Goal: Task Accomplishment & Management: Manage account settings

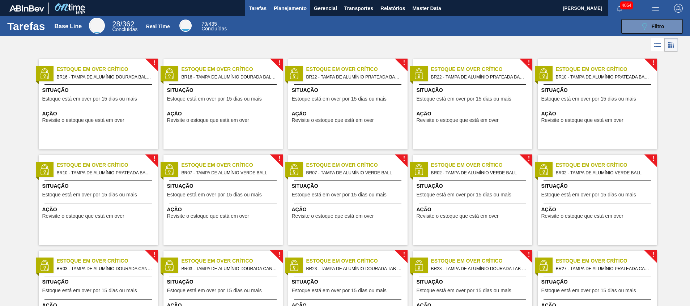
click at [296, 9] on span "Planejamento" at bounding box center [290, 8] width 33 height 9
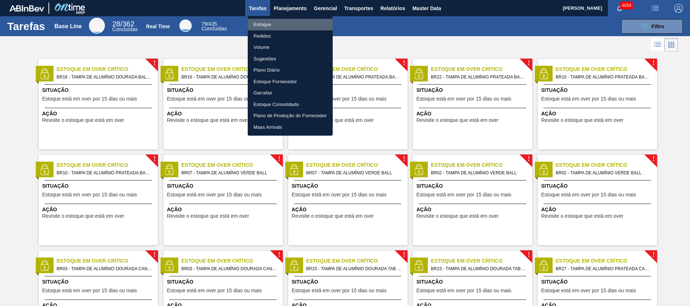
click at [292, 20] on li "Estoque" at bounding box center [290, 25] width 85 height 12
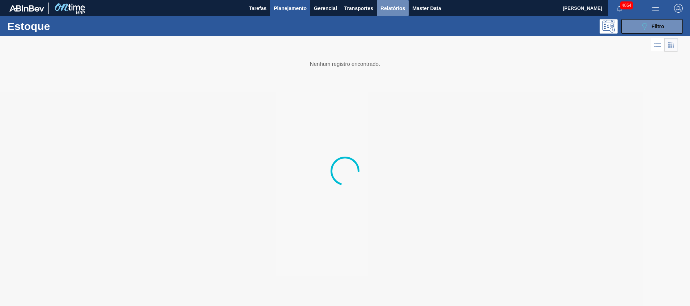
click at [392, 10] on span "Relatórios" at bounding box center [392, 8] width 25 height 9
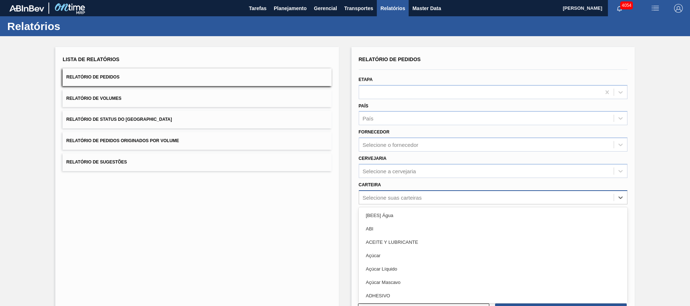
click at [463, 202] on div "option [BEES] Água focused, 1 of 101. 101 results available. Use Up and Down to…" at bounding box center [493, 197] width 269 height 14
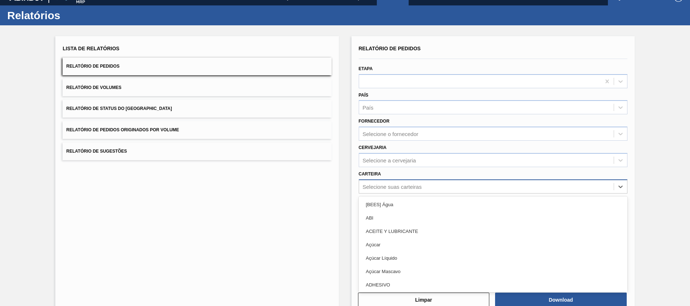
scroll to position [13, 0]
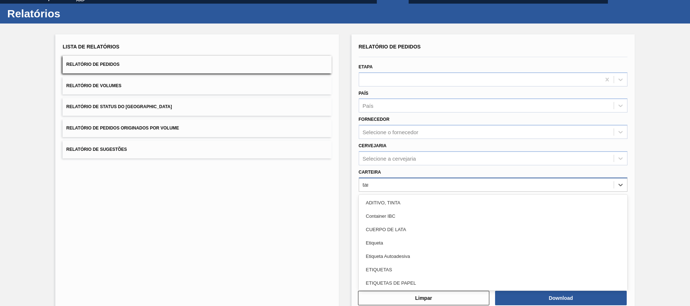
type input "tampa"
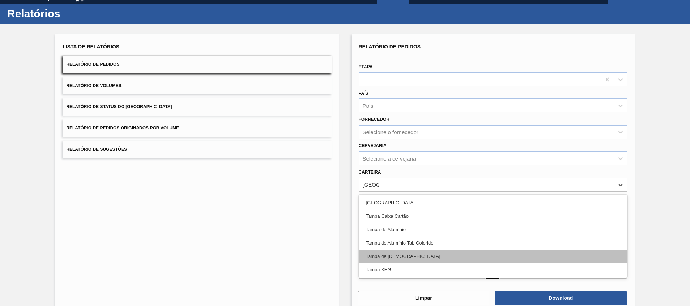
click at [437, 250] on div "Tampa de Lata" at bounding box center [493, 255] width 269 height 13
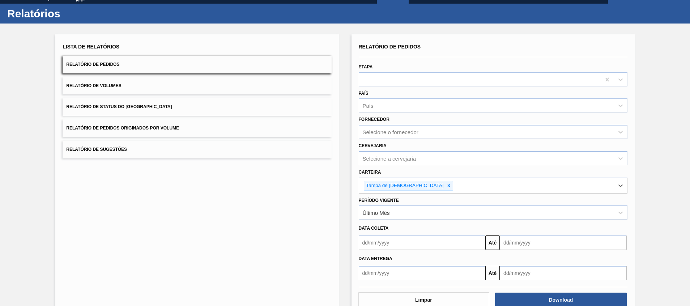
scroll to position [31, 0]
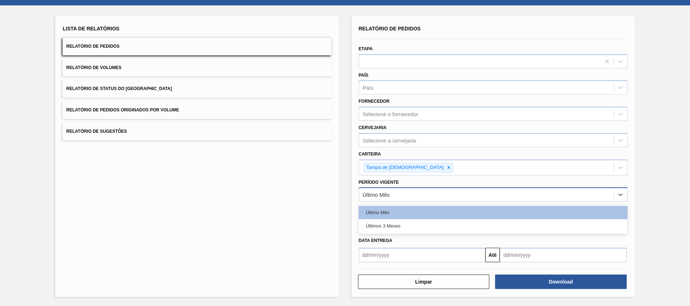
click at [403, 193] on div "Último Mês" at bounding box center [486, 194] width 254 height 10
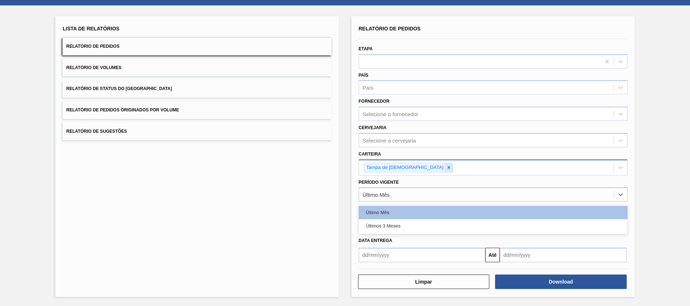
click at [445, 171] on div at bounding box center [449, 167] width 8 height 9
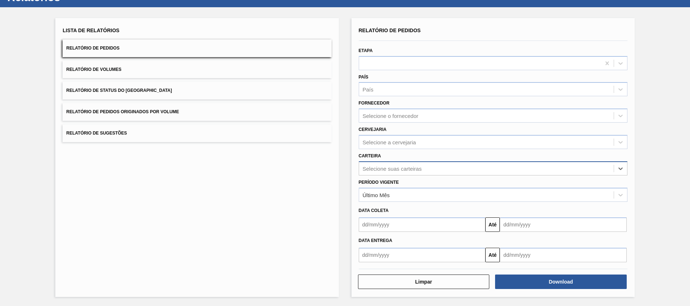
scroll to position [29, 0]
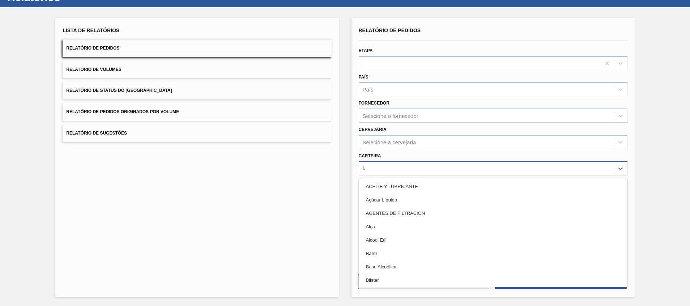
type input "lata"
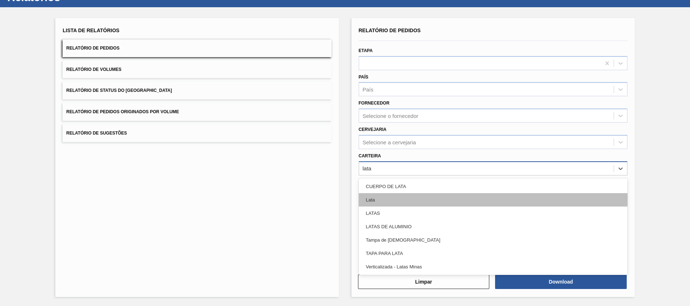
click at [394, 197] on div "Lata" at bounding box center [493, 199] width 269 height 13
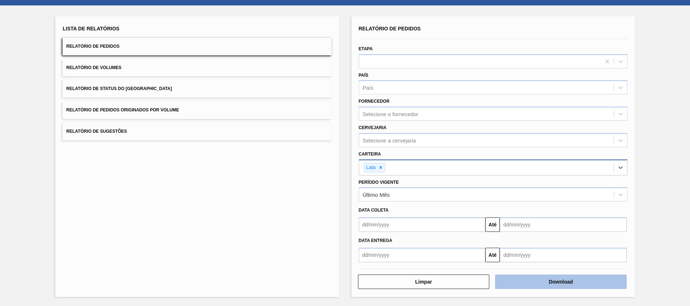
click at [555, 282] on button "Download" at bounding box center [561, 281] width 132 height 14
click at [264, 191] on div "Lista de Relatórios Relatório de Pedidos Relatório de Volumes Relatório de Stat…" at bounding box center [196, 156] width 283 height 280
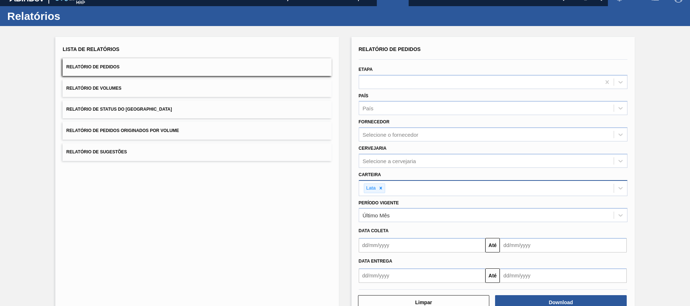
scroll to position [0, 0]
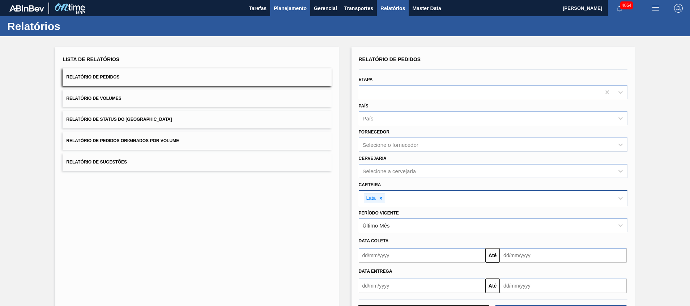
click at [281, 7] on span "Planejamento" at bounding box center [290, 8] width 33 height 9
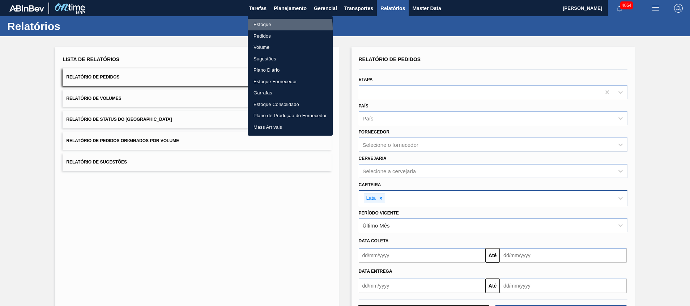
click at [273, 28] on li "Estoque" at bounding box center [290, 25] width 85 height 12
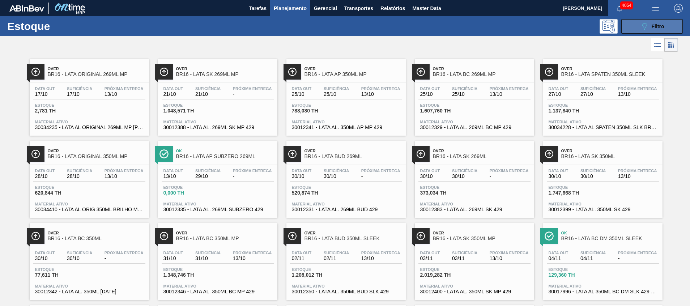
click at [634, 25] on button "089F7B8B-B2A5-4AFE-B5C0-19BA573D28AC Filtro" at bounding box center [651, 26] width 61 height 14
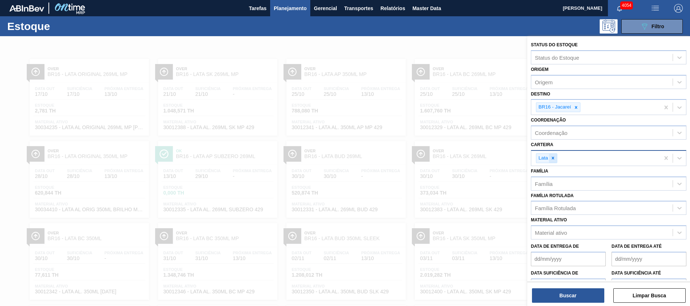
click at [554, 154] on div at bounding box center [553, 158] width 8 height 9
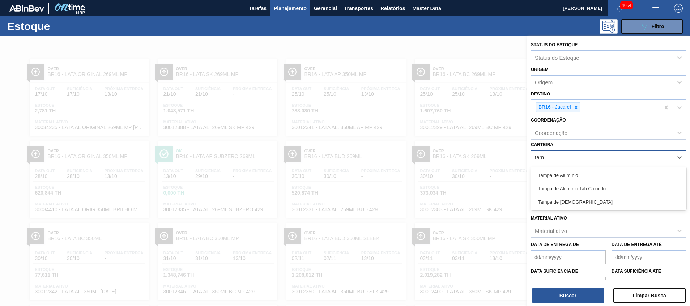
type input "tamp"
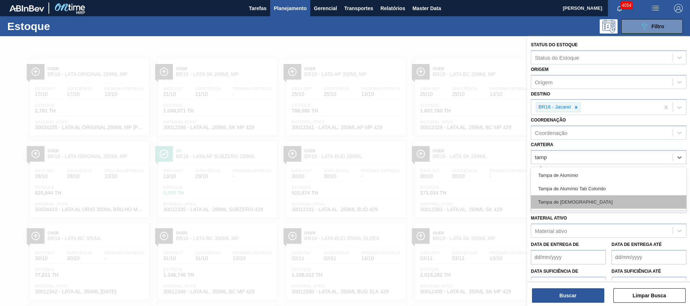
click at [556, 199] on div "Tampa de Lata" at bounding box center [608, 201] width 155 height 13
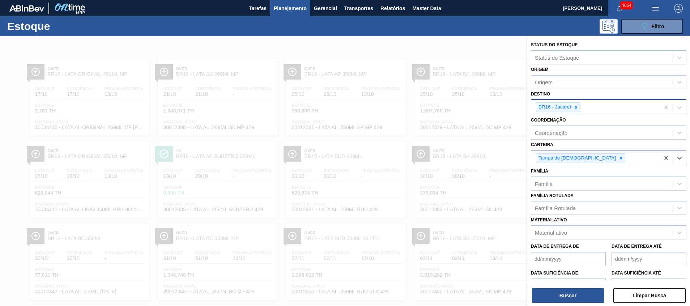
click at [576, 105] on icon at bounding box center [575, 107] width 5 height 5
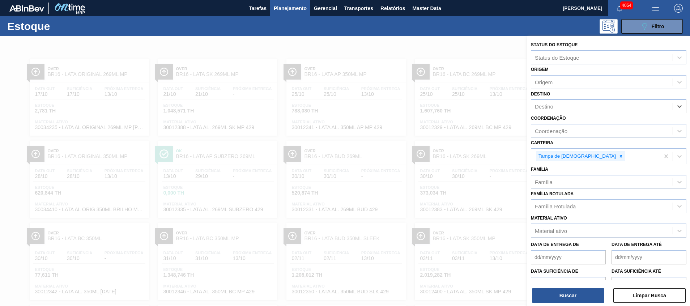
click at [574, 288] on div "Buscar Limpar Busca" at bounding box center [608, 292] width 163 height 20
click at [572, 295] on button "Buscar" at bounding box center [568, 295] width 72 height 14
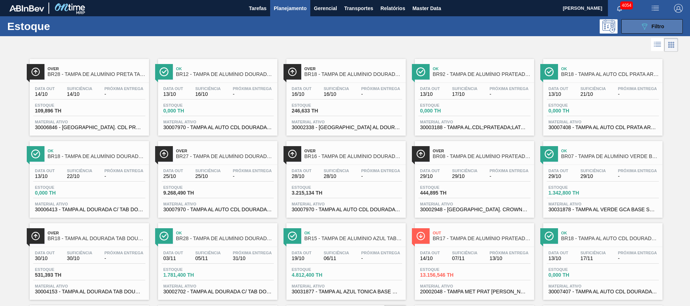
click at [636, 24] on button "089F7B8B-B2A5-4AFE-B5C0-19BA573D28AC Filtro" at bounding box center [651, 26] width 61 height 14
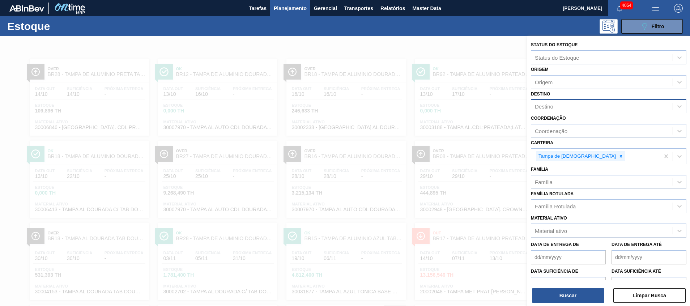
click at [562, 108] on div "Destino" at bounding box center [601, 106] width 141 height 10
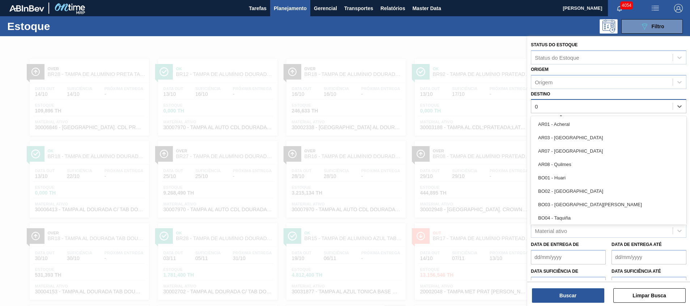
type input "02"
drag, startPoint x: 542, startPoint y: 133, endPoint x: 550, endPoint y: 201, distance: 68.8
click at [542, 133] on div "BR02 - Sergipe" at bounding box center [608, 137] width 155 height 13
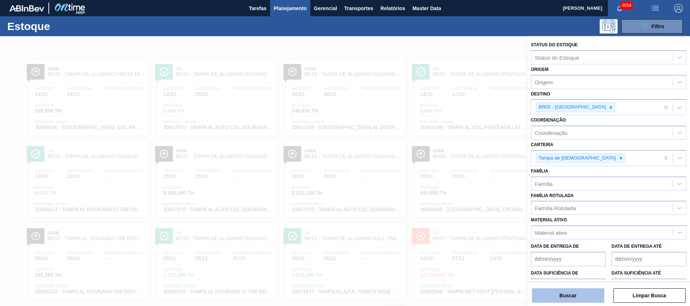
click at [560, 299] on button "Buscar" at bounding box center [568, 295] width 72 height 14
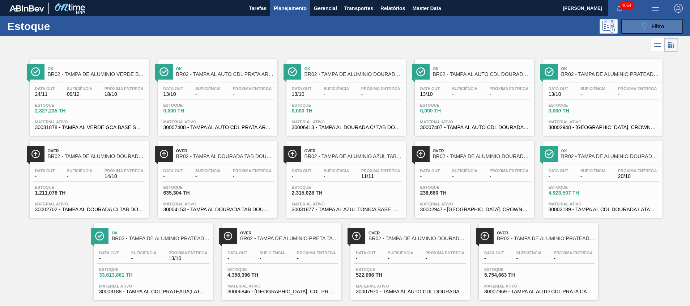
click at [636, 30] on button "089F7B8B-B2A5-4AFE-B5C0-19BA573D28AC Filtro" at bounding box center [651, 26] width 61 height 14
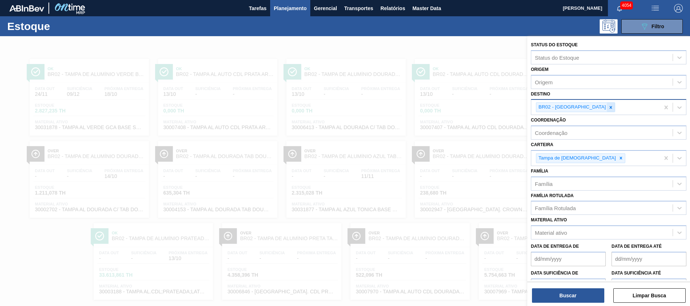
click at [608, 105] on icon at bounding box center [610, 107] width 5 height 5
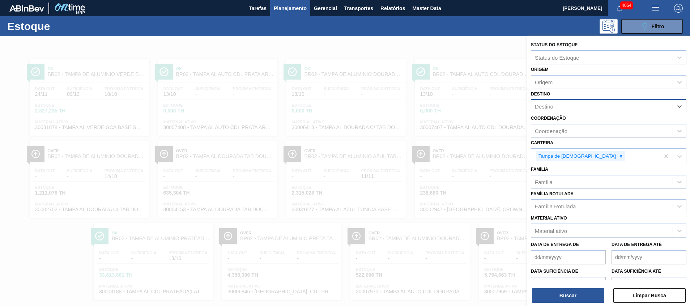
type input "18"
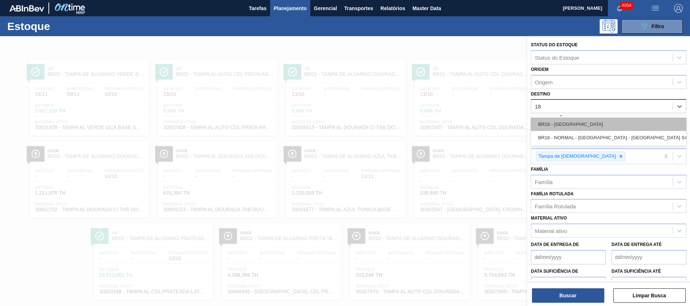
click at [567, 121] on div "BR18 - [GEOGRAPHIC_DATA]" at bounding box center [608, 123] width 155 height 13
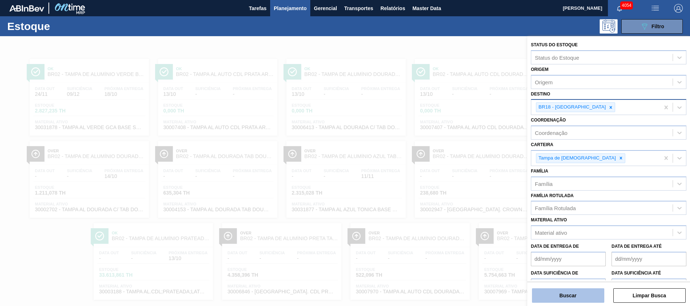
click at [561, 294] on button "Buscar" at bounding box center [568, 295] width 72 height 14
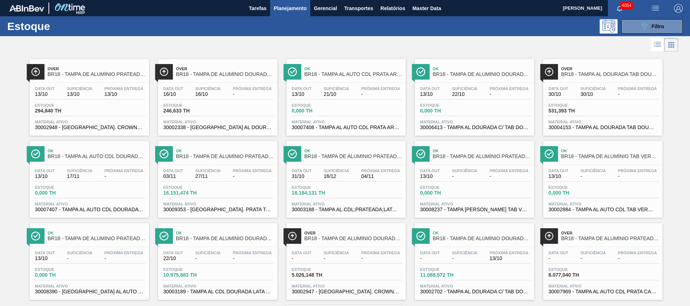
click at [464, 292] on span "30002702 - TAMPA AL DOURADA C/ TAB DOURADO" at bounding box center [474, 291] width 108 height 5
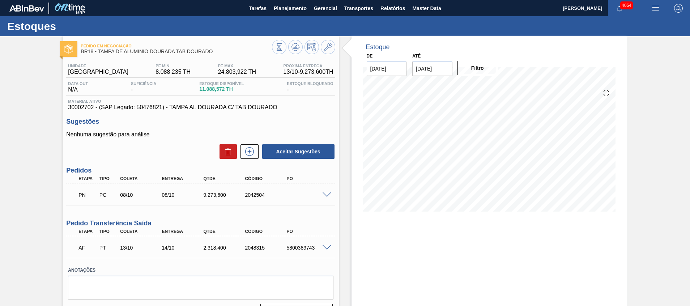
click at [328, 197] on span at bounding box center [326, 194] width 9 height 5
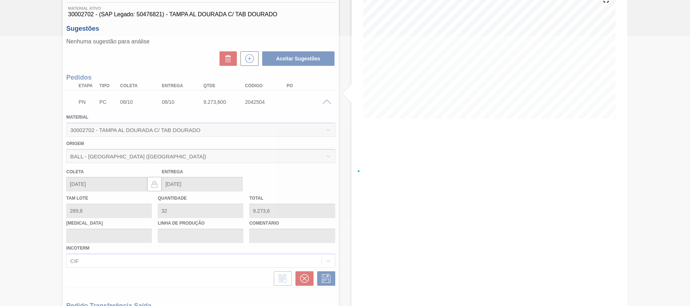
scroll to position [95, 0]
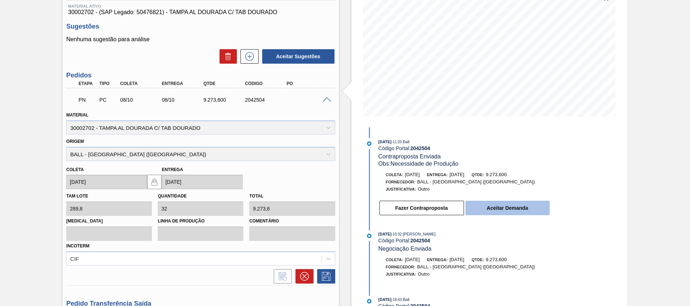
click at [538, 206] on button "Aceitar Demanda" at bounding box center [507, 208] width 84 height 14
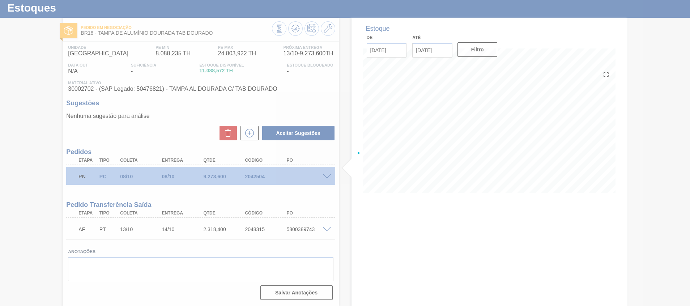
scroll to position [18, 0]
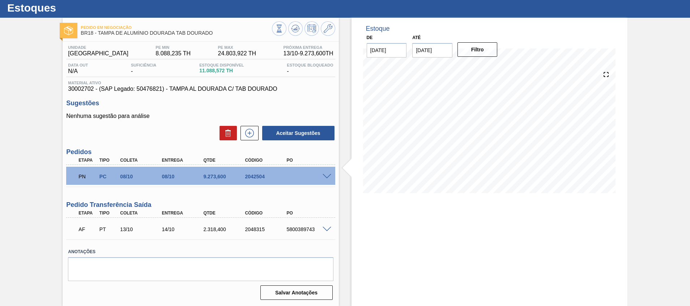
click at [367, 232] on div "Estoque De 13/10/2025 Até 27/10/2025 Filtro" at bounding box center [489, 162] width 276 height 288
click at [326, 176] on span at bounding box center [326, 176] width 9 height 5
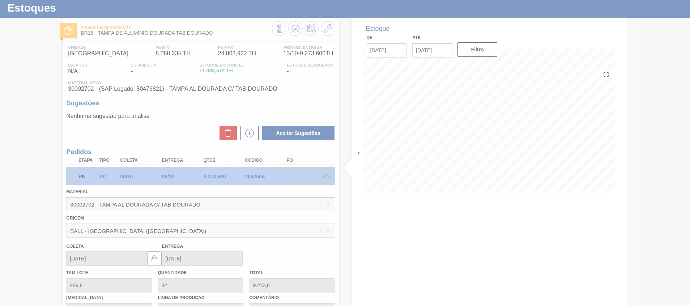
scroll to position [95, 0]
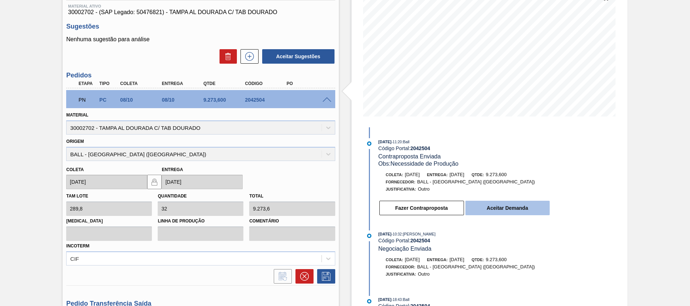
click at [519, 207] on button "Aceitar Demanda" at bounding box center [507, 208] width 84 height 14
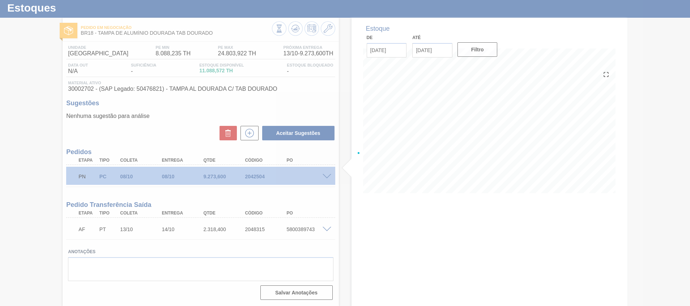
scroll to position [18, 0]
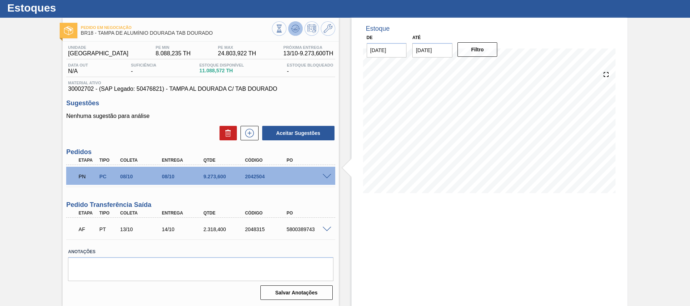
click at [293, 27] on icon at bounding box center [295, 28] width 9 height 9
click at [328, 178] on span at bounding box center [326, 176] width 9 height 5
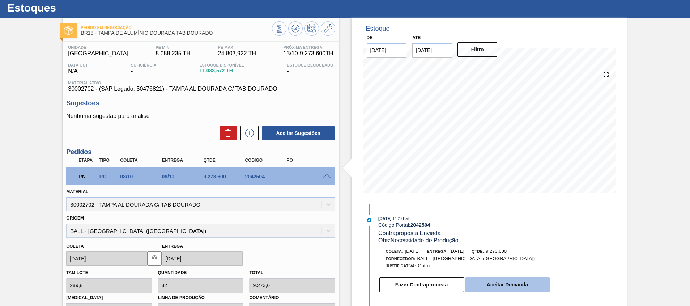
click at [499, 281] on button "Aceitar Demanda" at bounding box center [507, 284] width 84 height 14
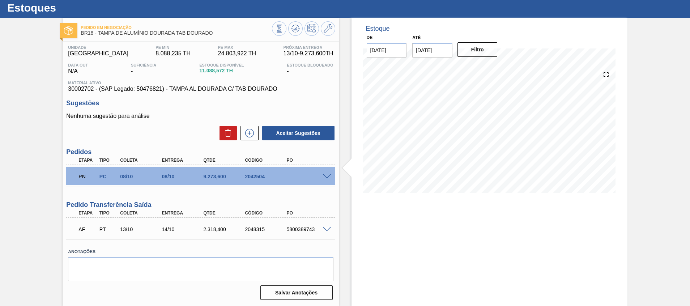
click at [327, 175] on span at bounding box center [326, 176] width 9 height 5
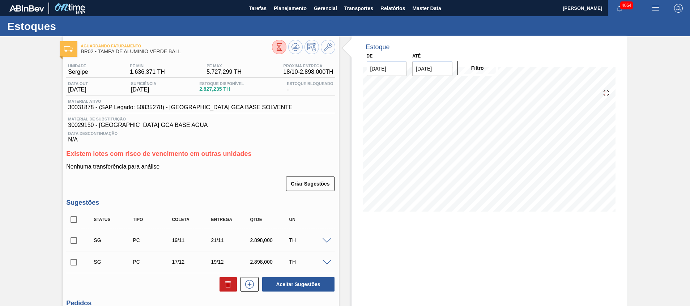
scroll to position [91, 0]
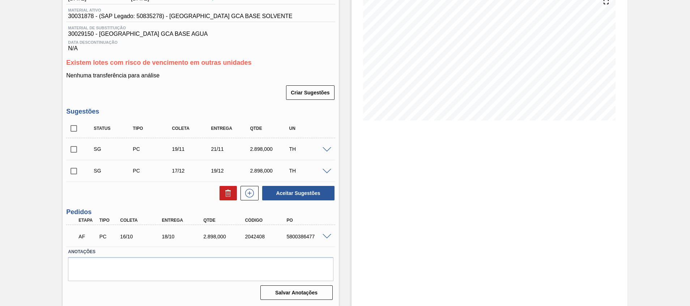
click at [322, 235] on span at bounding box center [326, 236] width 9 height 5
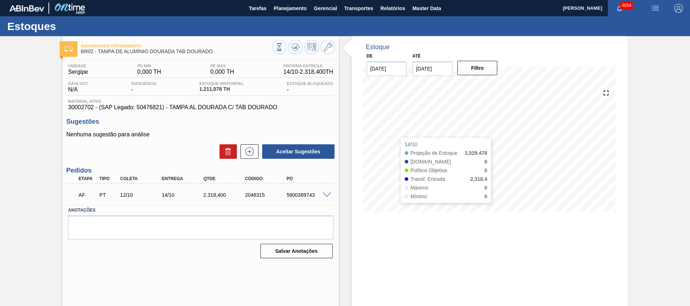
scroll to position [5, 0]
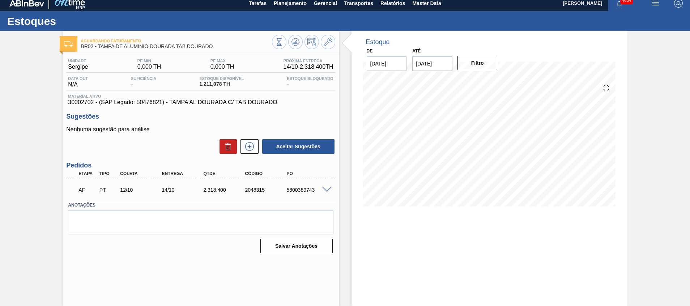
click at [325, 189] on span at bounding box center [326, 189] width 9 height 5
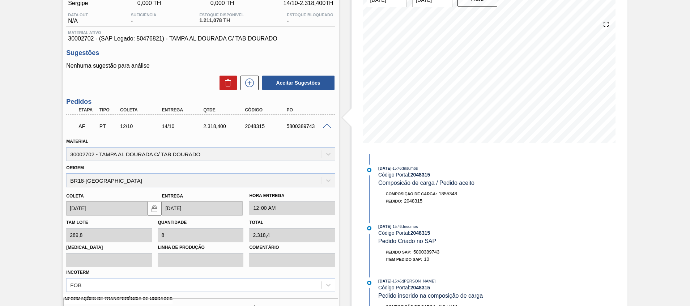
scroll to position [113, 0]
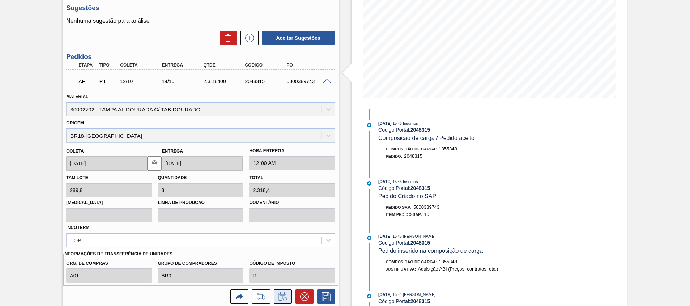
click at [275, 293] on button at bounding box center [283, 296] width 18 height 14
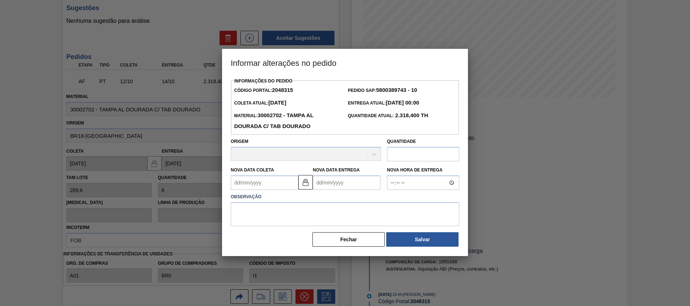
click at [266, 187] on Coleta2048315 "Nova Data Coleta" at bounding box center [265, 182] width 68 height 14
click at [252, 248] on div "13" at bounding box center [251, 247] width 10 height 10
type Coleta2048315 "[DATE]"
type Entrega2048315 "14/10/2025"
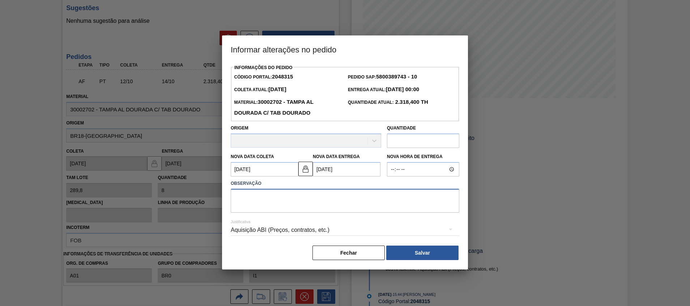
click at [340, 205] on textarea at bounding box center [345, 201] width 228 height 24
type textarea "."
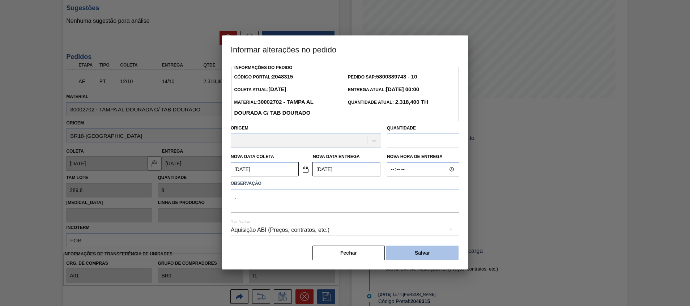
click at [426, 252] on button "Salvar" at bounding box center [422, 252] width 72 height 14
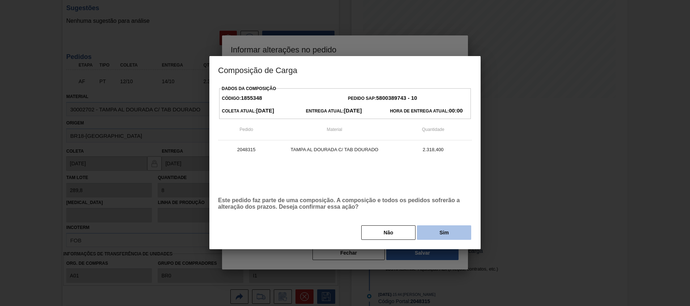
click at [428, 232] on button "Sim" at bounding box center [444, 232] width 54 height 14
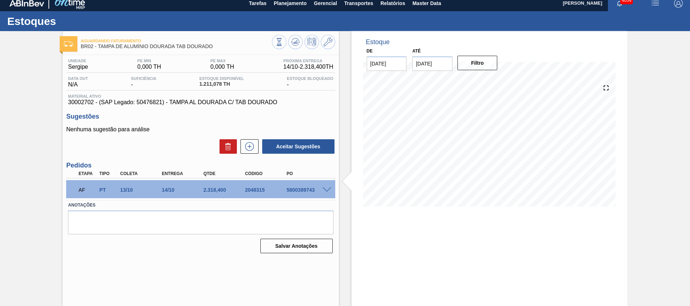
scroll to position [5, 0]
click at [325, 188] on span at bounding box center [326, 189] width 9 height 5
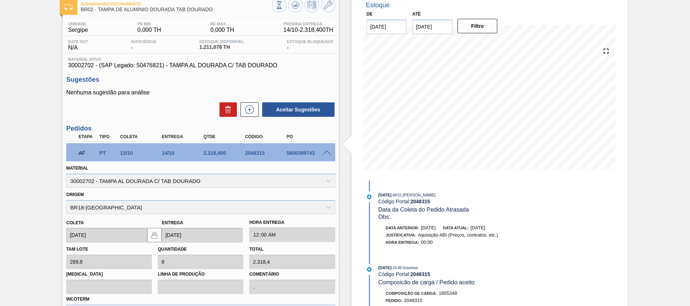
scroll to position [0, 0]
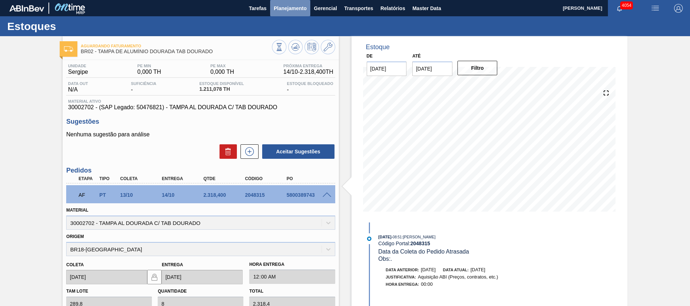
click at [290, 11] on span "Planejamento" at bounding box center [290, 8] width 33 height 9
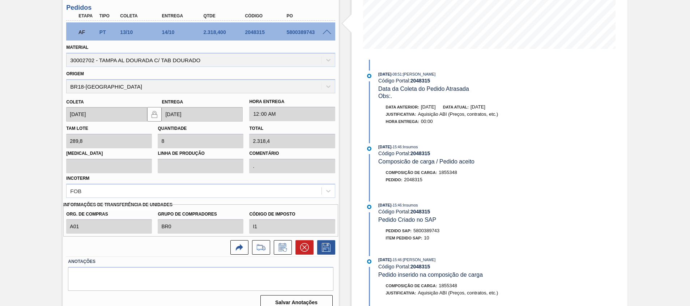
scroll to position [54, 0]
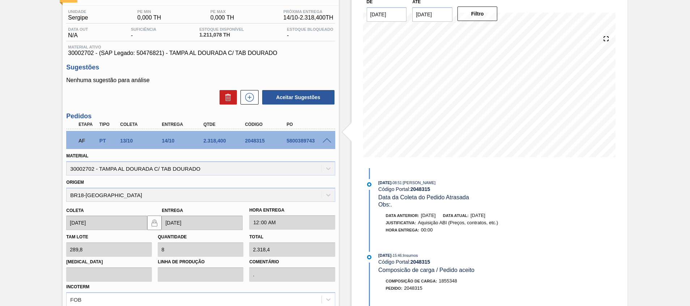
click at [326, 141] on span at bounding box center [326, 140] width 9 height 5
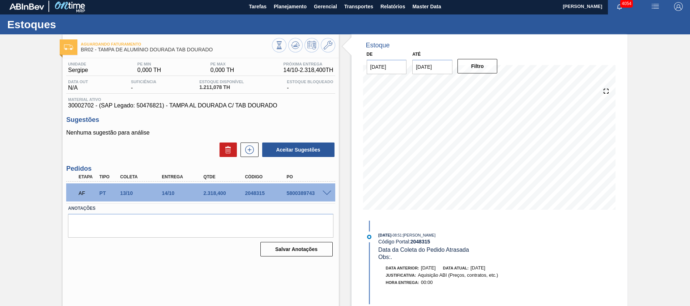
scroll to position [0, 0]
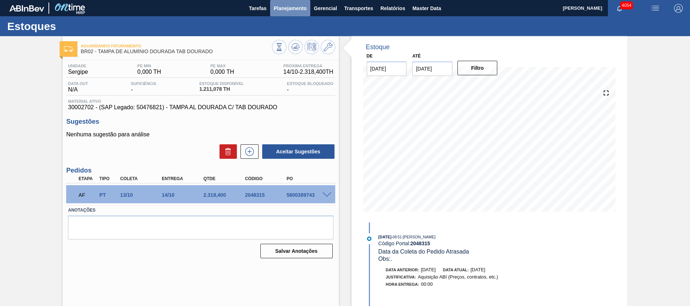
click at [306, 10] on button "Planejamento" at bounding box center [290, 8] width 40 height 16
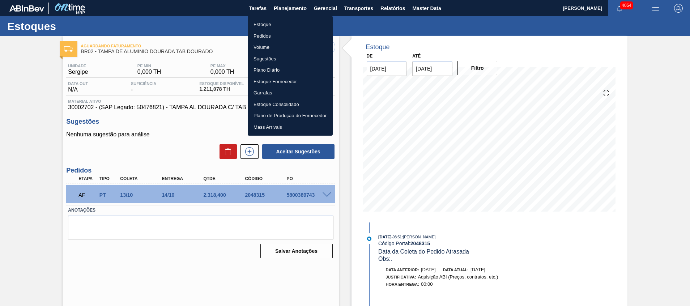
click at [305, 21] on li "Estoque" at bounding box center [290, 25] width 85 height 12
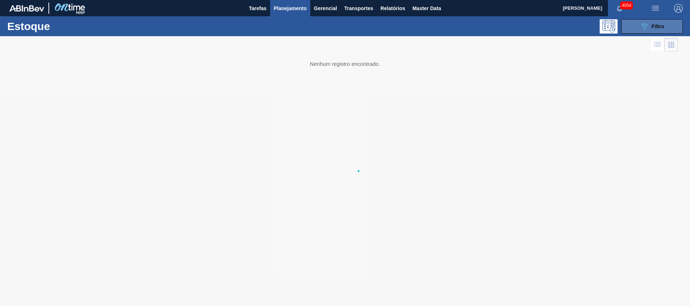
click at [656, 25] on span "Filtro" at bounding box center [657, 26] width 13 height 6
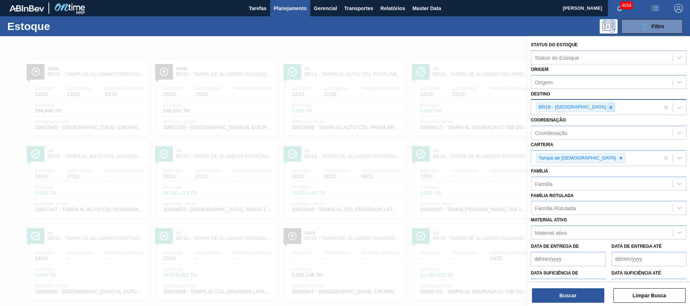
click at [608, 109] on icon at bounding box center [610, 107] width 5 height 5
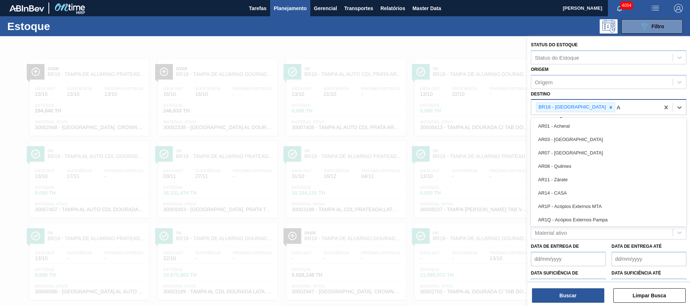
type input "AQ"
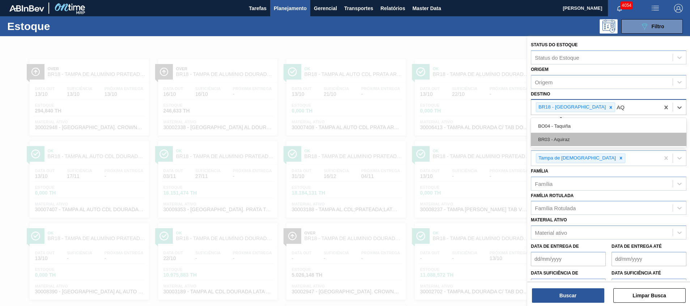
click at [570, 142] on div "BR03 - Aquiraz" at bounding box center [608, 139] width 155 height 13
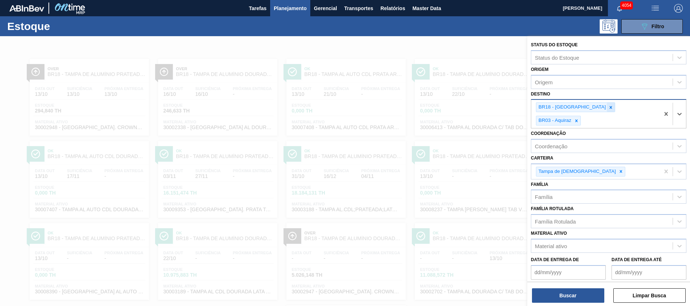
click at [608, 106] on icon at bounding box center [610, 107] width 5 height 5
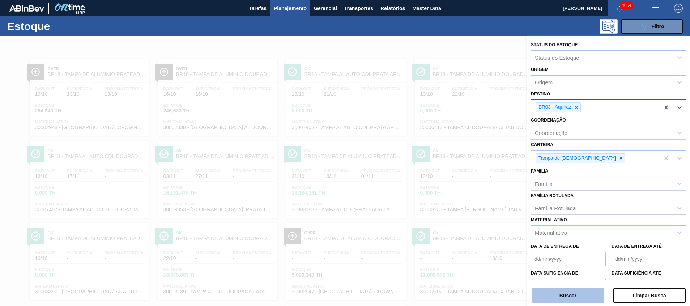
click at [543, 293] on button "Buscar" at bounding box center [568, 295] width 72 height 14
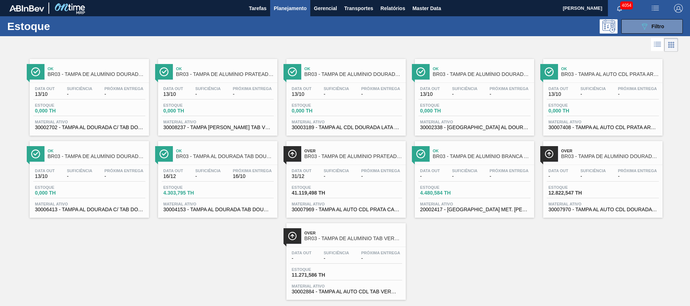
click at [252, 210] on span "30004153 - TAMPA AL DOURADA TAB DOURADO CDL CANPACK" at bounding box center [217, 209] width 108 height 5
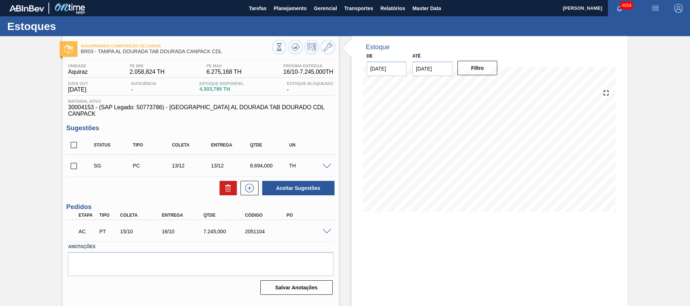
click at [325, 229] on span at bounding box center [326, 231] width 9 height 5
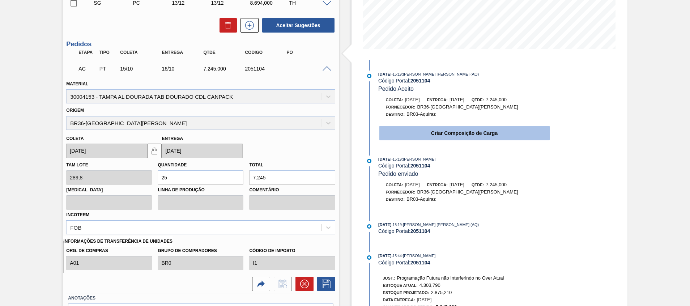
click at [456, 131] on button "Criar Composição de Carga" at bounding box center [464, 133] width 170 height 14
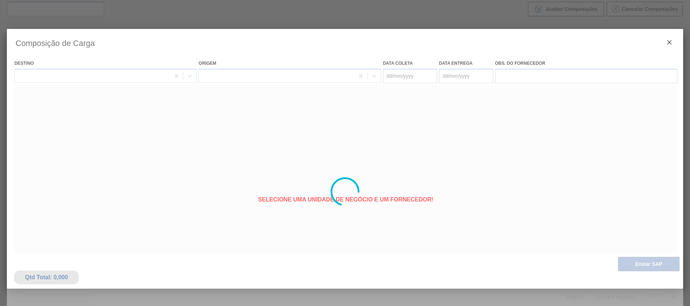
type coleta "15/10/2025"
type Entrega "[DATE]"
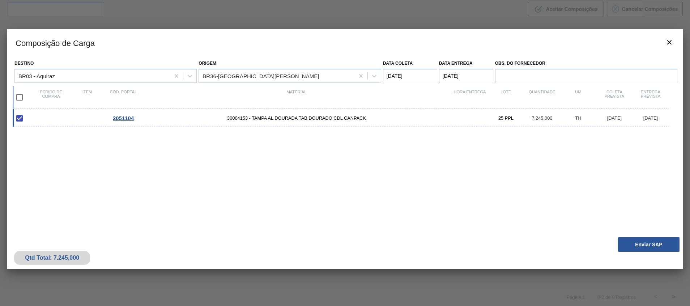
click at [642, 232] on div "Destino BR03 - Aquiraz Origem BR36-São Luís Data coleta 15/10/2025 Data Entrega…" at bounding box center [345, 144] width 676 height 177
click at [641, 241] on button "Enviar SAP" at bounding box center [648, 244] width 61 height 14
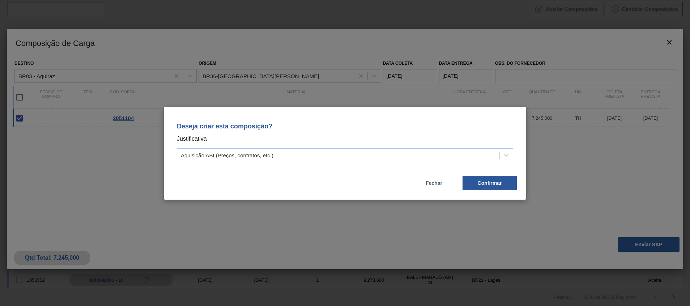
click at [430, 163] on div "Deseja criar esta composição? Justificativa Aquisição ABI (Preços, contratos, e…" at bounding box center [344, 140] width 345 height 51
click at [432, 158] on div "Aquisição ABI (Preços, contratos, etc.)" at bounding box center [338, 155] width 322 height 10
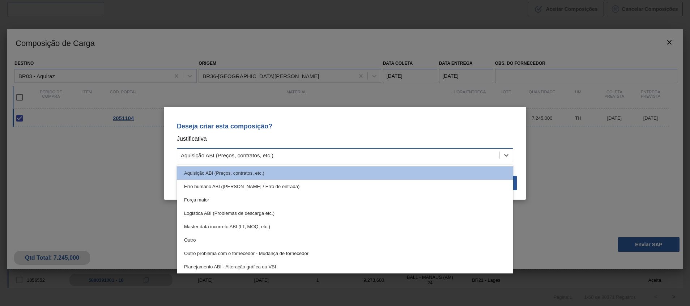
click at [438, 160] on div "Aquisição ABI (Preços, contratos, etc.)" at bounding box center [345, 155] width 336 height 14
drag, startPoint x: 468, startPoint y: 151, endPoint x: 433, endPoint y: 201, distance: 60.7
click at [468, 151] on div "Aquisição ABI (Preços, contratos, etc.)" at bounding box center [338, 155] width 322 height 10
drag, startPoint x: 408, startPoint y: 238, endPoint x: 422, endPoint y: 223, distance: 20.7
click at [408, 238] on div "Outro" at bounding box center [345, 239] width 336 height 13
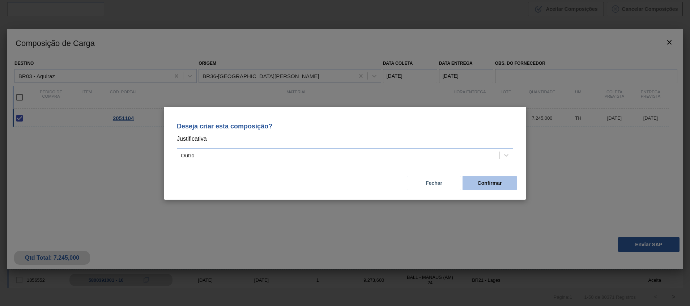
click at [482, 181] on button "Confirmar" at bounding box center [489, 183] width 54 height 14
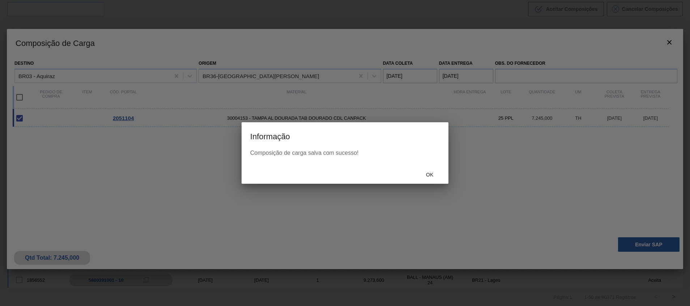
click at [428, 172] on span "Ok" at bounding box center [429, 175] width 19 height 6
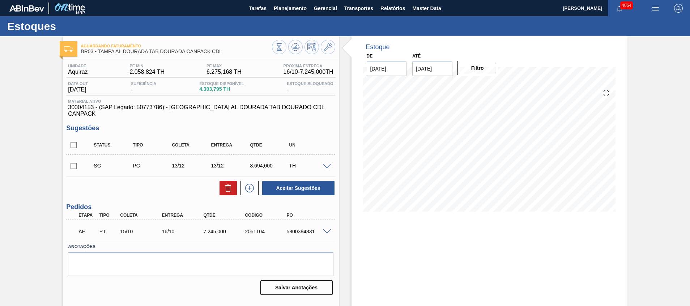
click at [302, 228] on div "5800394831" at bounding box center [307, 231] width 47 height 6
copy div "5800394831"
click at [291, 11] on span "Planejamento" at bounding box center [290, 8] width 33 height 9
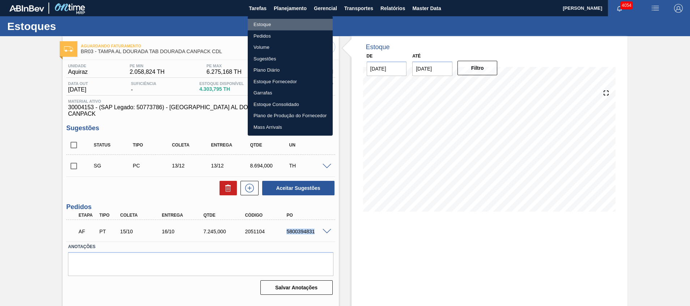
drag, startPoint x: 295, startPoint y: 21, endPoint x: 228, endPoint y: 2, distance: 69.5
click at [295, 21] on li "Estoque" at bounding box center [290, 25] width 85 height 12
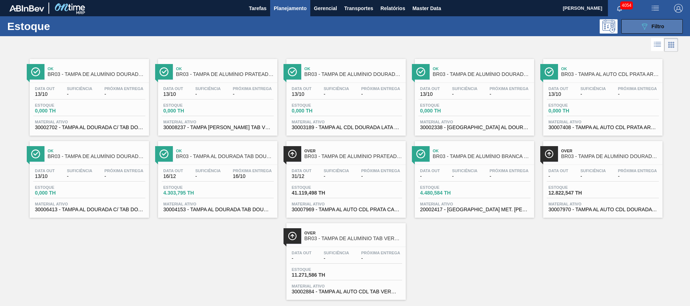
click at [632, 33] on button "089F7B8B-B2A5-4AFE-B5C0-19BA573D28AC Filtro" at bounding box center [651, 26] width 61 height 14
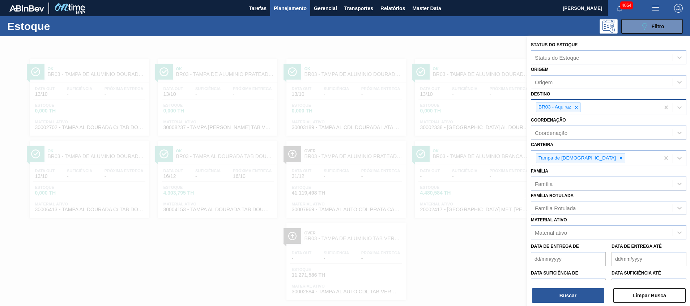
click at [578, 107] on icon at bounding box center [576, 107] width 5 height 5
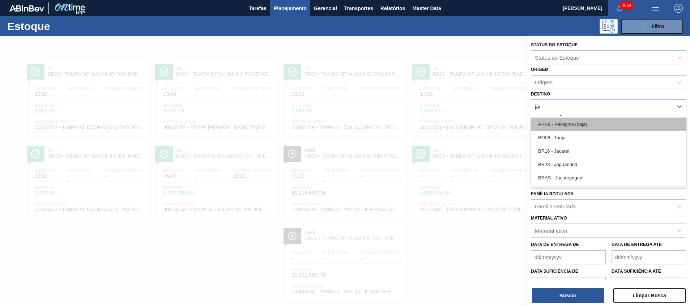
type input "jaca"
click at [569, 124] on div "BR16 - Jacareí" at bounding box center [608, 123] width 155 height 13
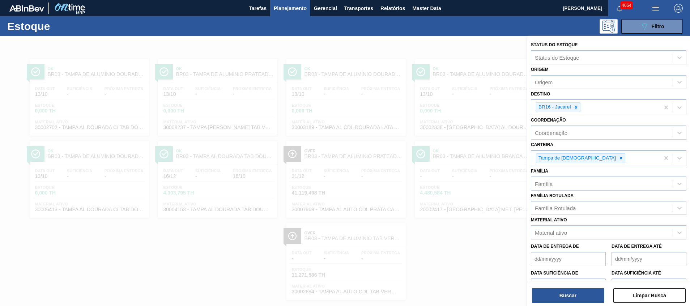
click at [543, 305] on div "Status do Estoque Status do Estoque Origem Origem Destino BR16 - Jacareí Coorde…" at bounding box center [608, 171] width 163 height 271
click at [543, 299] on button "Buscar" at bounding box center [568, 295] width 72 height 14
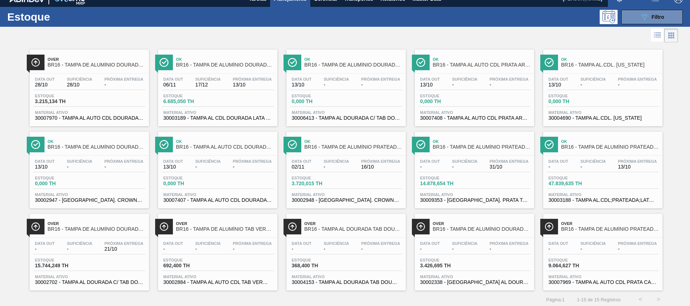
scroll to position [12, 0]
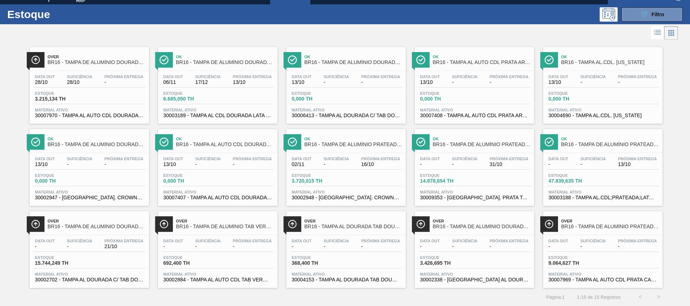
click at [352, 199] on span "30002948 - [GEOGRAPHIC_DATA]. CROWN; PRATA; ISE" at bounding box center [346, 197] width 108 height 5
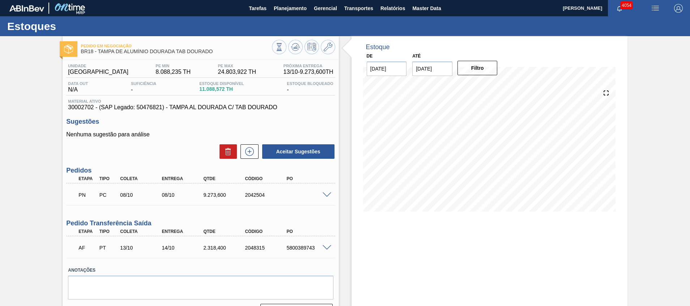
click at [249, 194] on div "2042504" at bounding box center [266, 195] width 47 height 6
copy div "2042504"
click at [328, 192] on div at bounding box center [328, 194] width 14 height 5
click at [327, 192] on span at bounding box center [326, 194] width 9 height 5
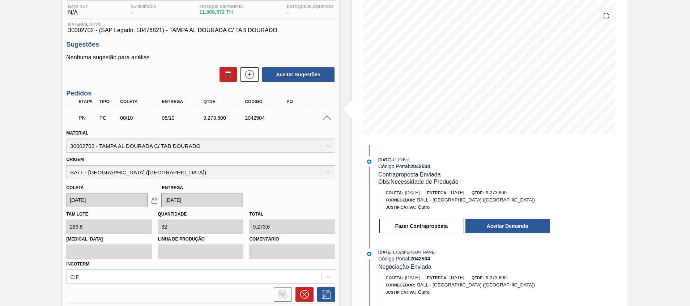
scroll to position [194, 0]
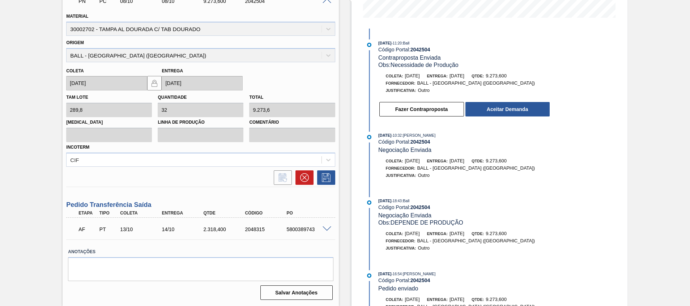
click at [315, 235] on div "AF PT 13/10 14/10 2.318,400 2048315 5800389743" at bounding box center [198, 228] width 249 height 14
click at [326, 227] on span at bounding box center [326, 228] width 9 height 5
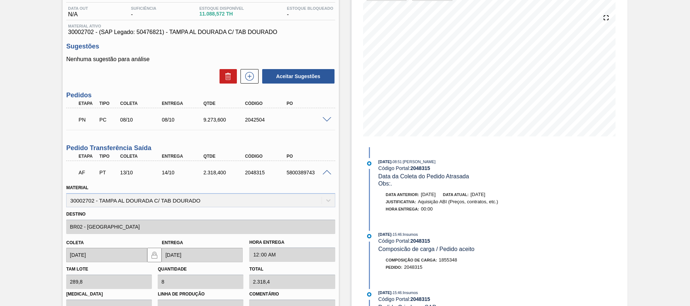
scroll to position [0, 0]
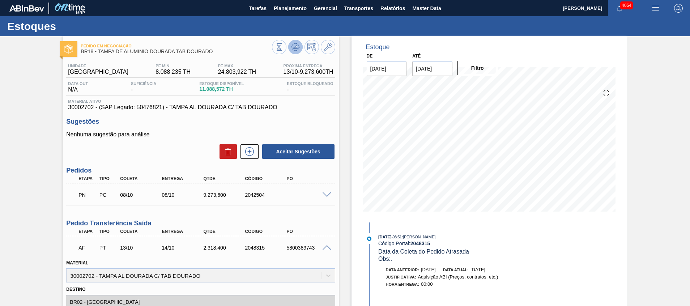
click at [294, 46] on icon at bounding box center [295, 47] width 9 height 9
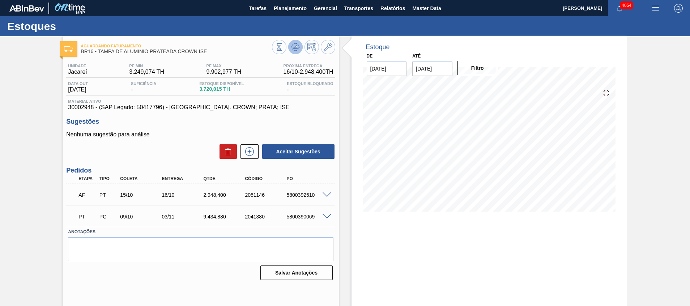
click at [297, 50] on icon at bounding box center [295, 47] width 9 height 9
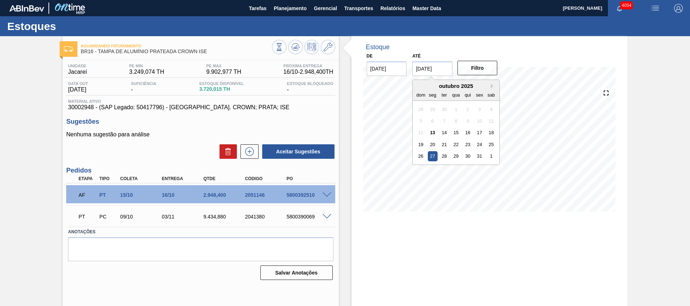
click at [434, 71] on input "[DATE]" at bounding box center [432, 68] width 40 height 14
click at [492, 84] on button "Next Month" at bounding box center [492, 85] width 5 height 5
click at [481, 110] on div "31" at bounding box center [480, 109] width 10 height 10
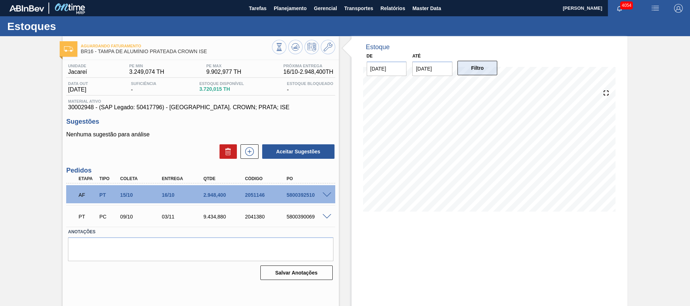
click at [477, 73] on button "Filtro" at bounding box center [477, 68] width 40 height 14
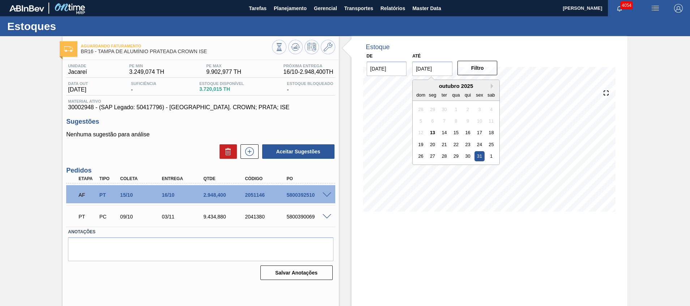
click at [443, 72] on input "[DATE]" at bounding box center [432, 68] width 40 height 14
click at [493, 85] on button "Next Month" at bounding box center [492, 85] width 5 height 5
click at [422, 166] on div "30" at bounding box center [421, 168] width 10 height 10
type input "30/11/2025"
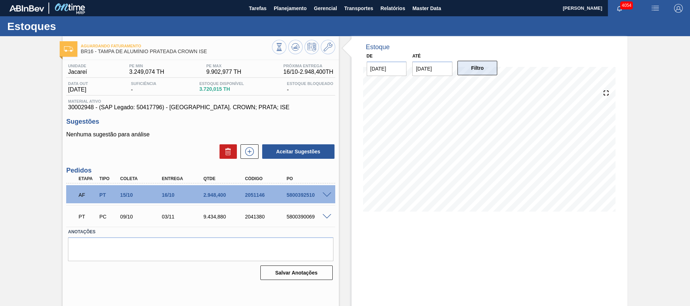
click at [464, 69] on button "Filtro" at bounding box center [477, 68] width 40 height 14
click at [294, 51] on icon at bounding box center [294, 49] width 7 height 4
click at [283, 5] on span "Planejamento" at bounding box center [290, 8] width 33 height 9
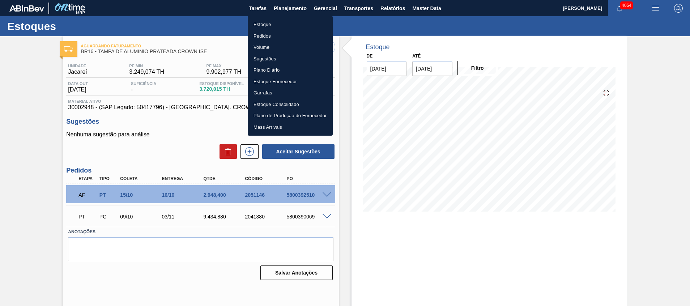
drag, startPoint x: 278, startPoint y: 25, endPoint x: 0, endPoint y: 287, distance: 382.0
click at [278, 25] on li "Estoque" at bounding box center [290, 25] width 85 height 12
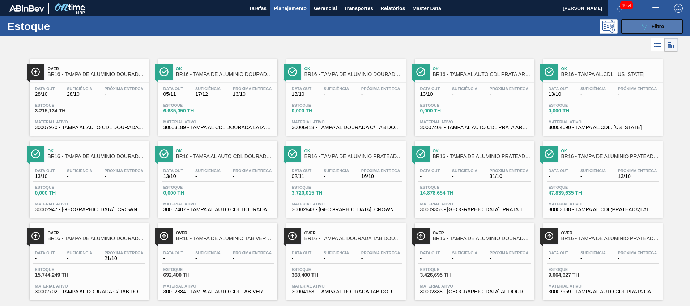
click at [646, 33] on div "Estoque 089F7B8B-B2A5-4AFE-B5C0-19BA573D28AC Filtro" at bounding box center [345, 26] width 690 height 20
click at [641, 26] on icon "089F7B8B-B2A5-4AFE-B5C0-19BA573D28AC" at bounding box center [644, 26] width 9 height 9
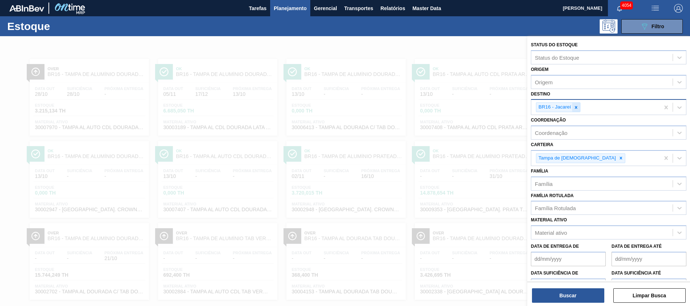
click at [574, 105] on icon at bounding box center [575, 107] width 5 height 5
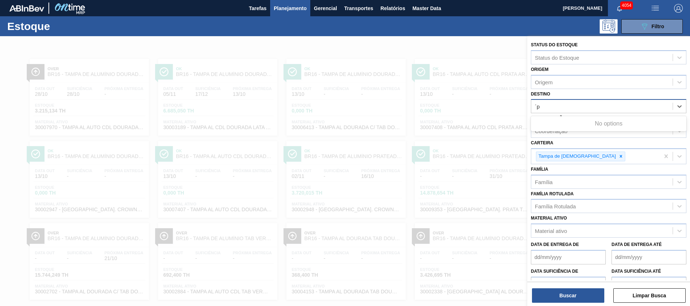
type input "´"
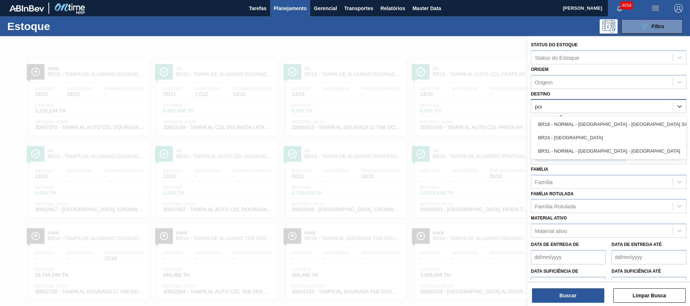
type input "pont"
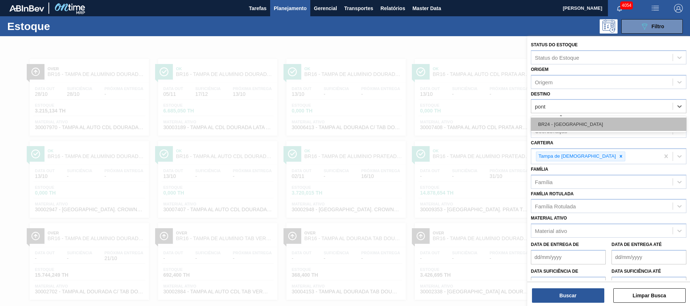
click at [580, 119] on div "BR24 - Ponta Grossa" at bounding box center [608, 124] width 155 height 16
click at [580, 119] on div "BR24 - Ponta Grossa" at bounding box center [608, 123] width 155 height 13
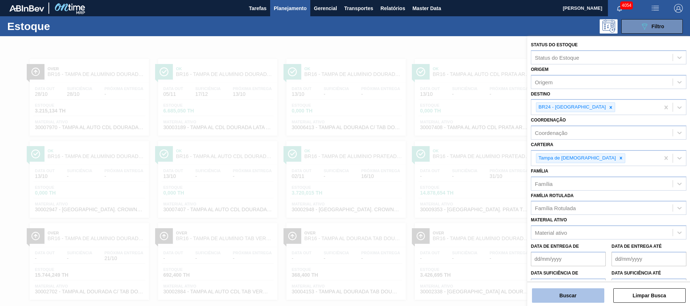
click at [556, 295] on button "Buscar" at bounding box center [568, 295] width 72 height 14
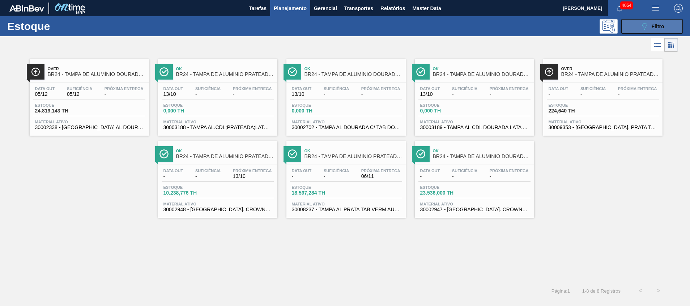
click at [645, 23] on icon "089F7B8B-B2A5-4AFE-B5C0-19BA573D28AC" at bounding box center [644, 26] width 9 height 9
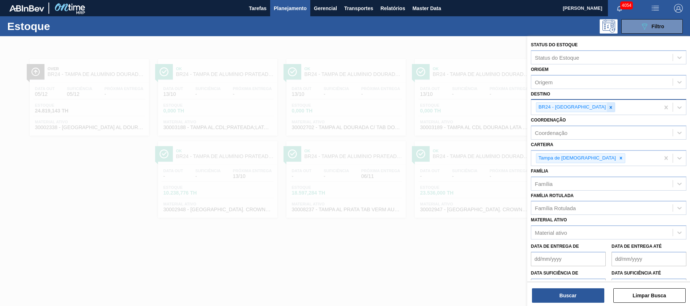
click at [608, 108] on icon at bounding box center [610, 107] width 5 height 5
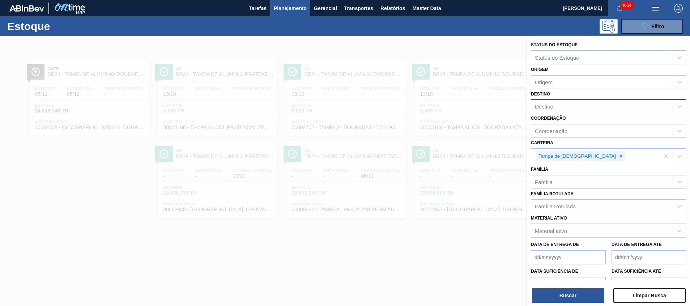
click at [243, 165] on div at bounding box center [345, 189] width 690 height 306
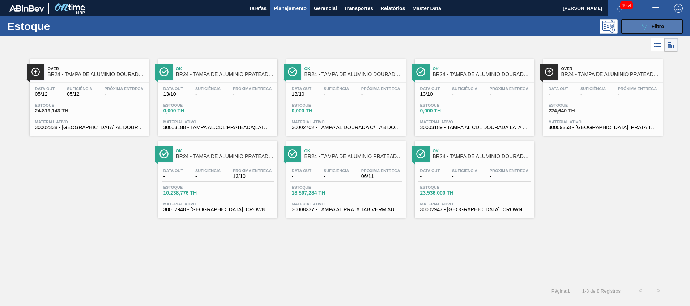
click at [632, 27] on button "089F7B8B-B2A5-4AFE-B5C0-19BA573D28AC Filtro" at bounding box center [651, 26] width 61 height 14
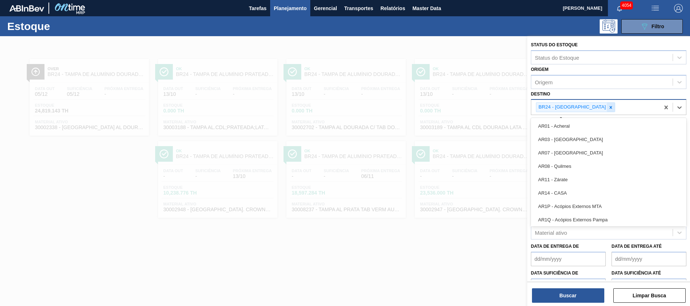
click at [594, 109] on div "BR24 - Ponta Grossa" at bounding box center [595, 107] width 128 height 15
click at [608, 107] on icon at bounding box center [610, 107] width 5 height 5
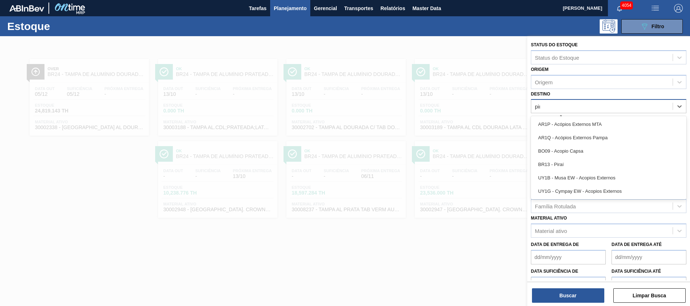
type input "pira"
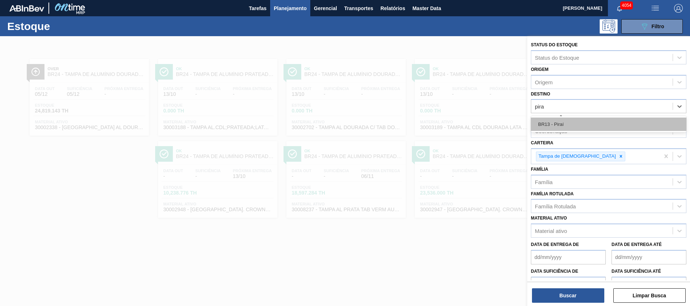
click at [572, 126] on div "BR13 - Piraí" at bounding box center [608, 123] width 155 height 13
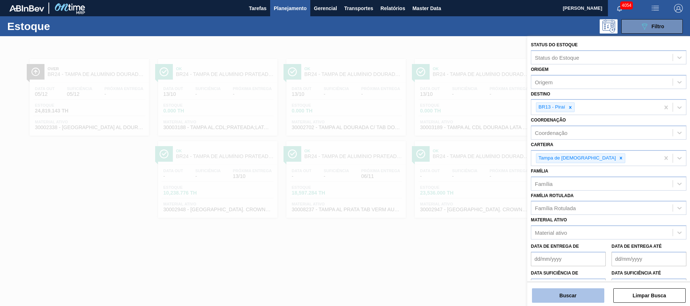
click at [583, 291] on button "Buscar" at bounding box center [568, 295] width 72 height 14
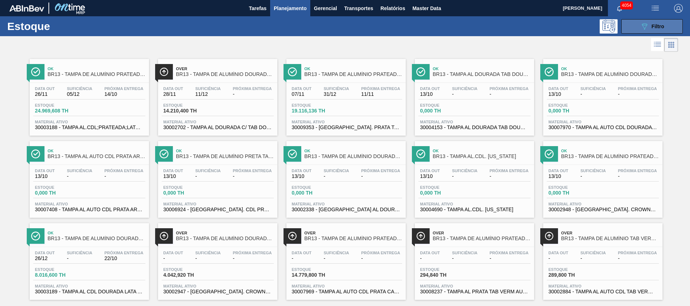
click at [662, 33] on button "089F7B8B-B2A5-4AFE-B5C0-19BA573D28AC Filtro" at bounding box center [651, 26] width 61 height 14
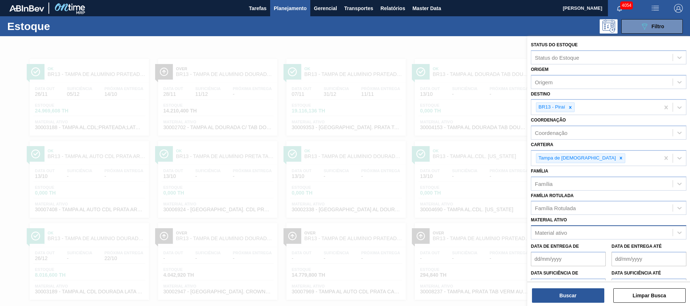
click at [579, 230] on div "Material ativo" at bounding box center [601, 232] width 141 height 10
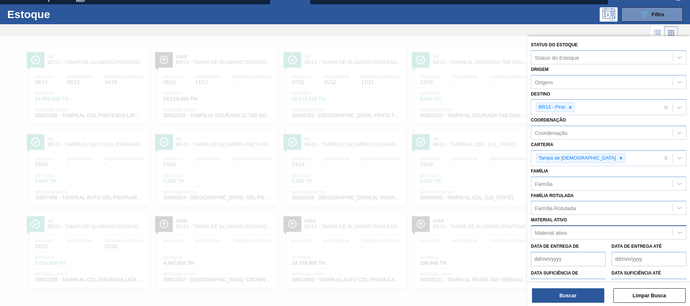
paste ativo "30002947 - (SAP Legado: 50417795) - TAMPA AL. CROWN; DOURADA; ISE"
type ativo "30002947 - (SAP Legado: 50417795) - TAMPA AL. CROWN; DOURADA; ISE"
click at [682, 231] on div at bounding box center [679, 232] width 13 height 13
paste ativo "30002947"
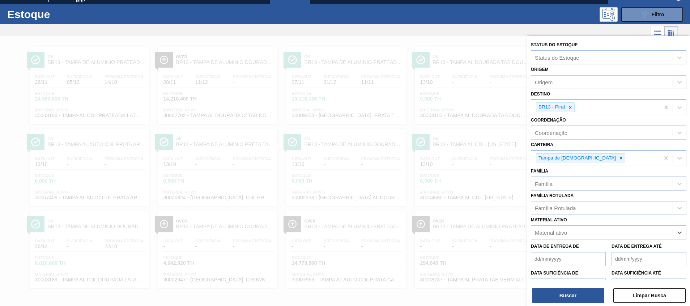
type ativo "30002947"
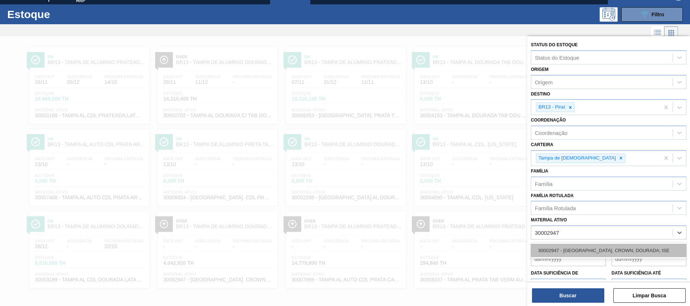
click at [568, 249] on div "30002947 - [GEOGRAPHIC_DATA]. CROWN; DOURADA; ISE" at bounding box center [608, 250] width 155 height 13
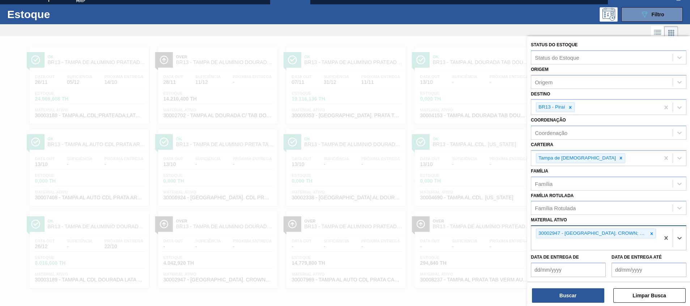
paste ativo "30002948"
type ativo "30002948"
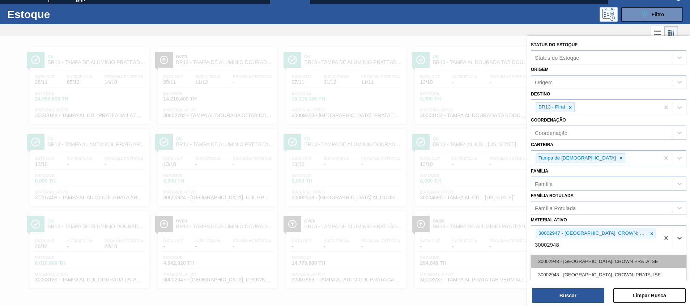
click at [626, 261] on div "30002948 - [GEOGRAPHIC_DATA]. CROWN PRATA ISE" at bounding box center [608, 260] width 155 height 13
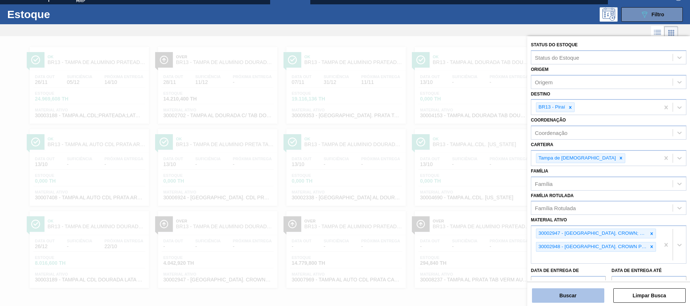
click at [582, 295] on button "Buscar" at bounding box center [568, 295] width 72 height 14
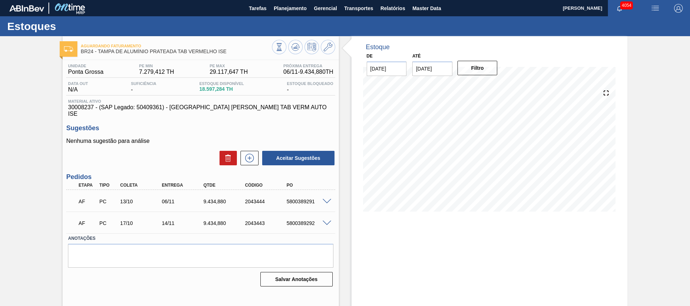
click at [421, 69] on input "[DATE]" at bounding box center [432, 68] width 40 height 14
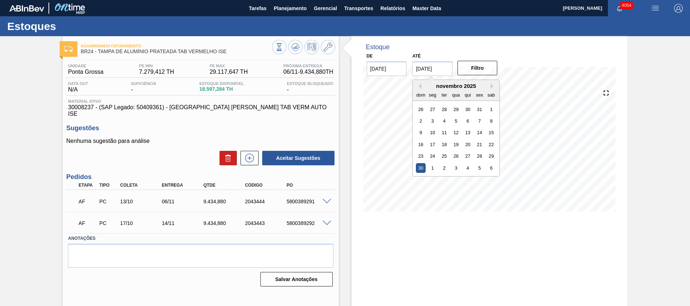
click at [494, 92] on div "sab" at bounding box center [491, 95] width 10 height 10
click at [493, 86] on button "Next Month" at bounding box center [492, 85] width 5 height 5
click at [455, 157] on div "31" at bounding box center [456, 156] width 10 height 10
type input "[DATE]"
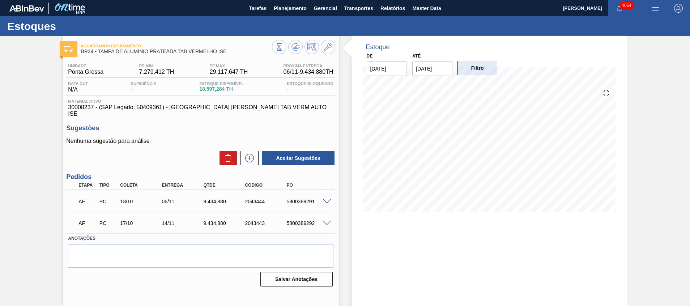
click at [471, 66] on button "Filtro" at bounding box center [477, 68] width 40 height 14
click at [293, 46] on icon at bounding box center [295, 47] width 9 height 9
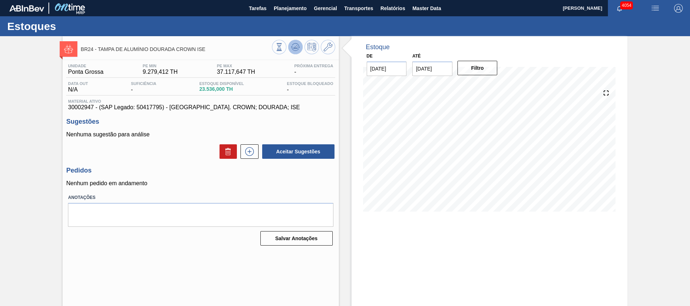
click at [295, 49] on icon at bounding box center [295, 47] width 9 height 9
click at [72, 106] on span "30002947 - (SAP Legado: 50417795) - [GEOGRAPHIC_DATA]. CROWN; DOURADA; ISE" at bounding box center [200, 107] width 265 height 7
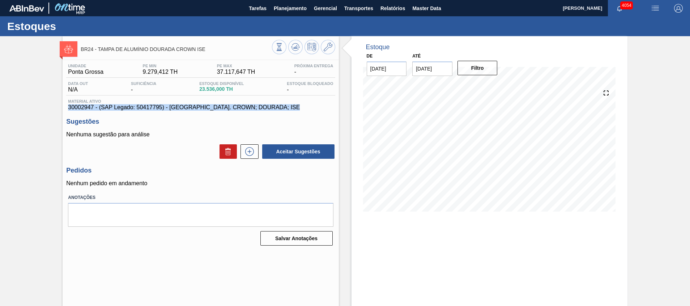
click at [72, 106] on span "30002947 - (SAP Legado: 50417795) - [GEOGRAPHIC_DATA]. CROWN; DOURADA; ISE" at bounding box center [200, 107] width 265 height 7
copy span "30002947 - (SAP Legado: 50417795) - [GEOGRAPHIC_DATA]. CROWN; DOURADA; ISE"
click at [72, 106] on span "30002947 - (SAP Legado: 50417795) - [GEOGRAPHIC_DATA]. CROWN; DOURADA; ISE" at bounding box center [200, 107] width 265 height 7
drag, startPoint x: 66, startPoint y: 106, endPoint x: 93, endPoint y: 106, distance: 26.7
click at [93, 106] on div "Material ativo 30002947 - (SAP Legado: 50417795) - [GEOGRAPHIC_DATA]. CROWN; DO…" at bounding box center [200, 105] width 269 height 12
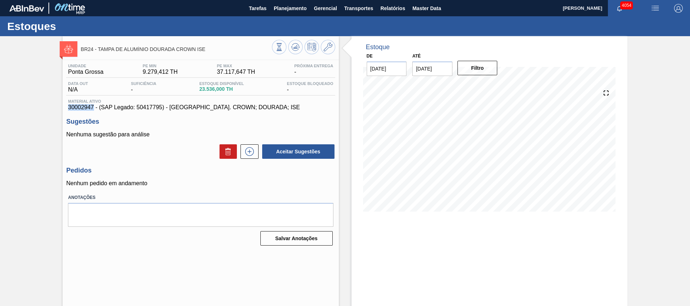
copy span "30002947"
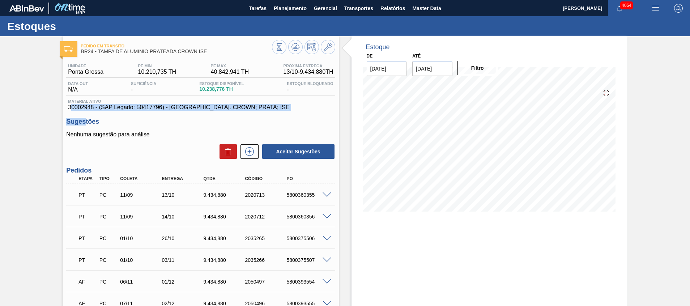
drag, startPoint x: 71, startPoint y: 109, endPoint x: 86, endPoint y: 111, distance: 15.0
click at [86, 111] on div "Unidade Ponta Grossa PE MIN 10.210,735 TH PE MAX 40.842,941 TH Próxima Entrega …" at bounding box center [201, 244] width 276 height 369
click at [73, 106] on span "30002948 - (SAP Legado: 50417796) - [GEOGRAPHIC_DATA]. CROWN; PRATA; ISE" at bounding box center [200, 107] width 265 height 7
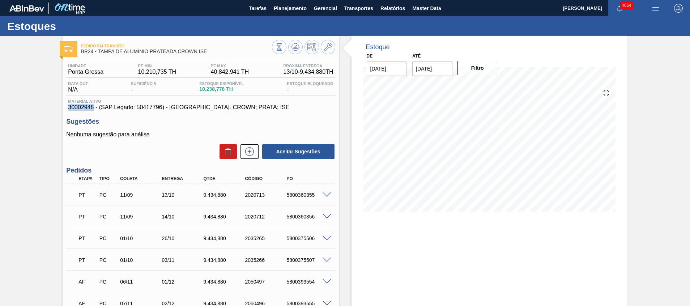
drag, startPoint x: 68, startPoint y: 106, endPoint x: 94, endPoint y: 109, distance: 26.3
click at [94, 109] on div "Material ativo 30002948 - (SAP Legado: 50417796) - [GEOGRAPHIC_DATA]. CROWN; PR…" at bounding box center [200, 105] width 269 height 12
copy span "30002948"
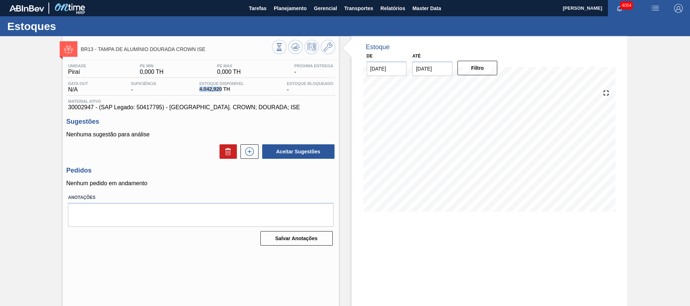
drag, startPoint x: 193, startPoint y: 90, endPoint x: 222, endPoint y: 91, distance: 29.0
click at [222, 91] on div "Data out N/A Suficiência - Estoque Disponível 4.042,920 TH Estoque Bloqueado -" at bounding box center [200, 88] width 269 height 14
copy span "4.042,920"
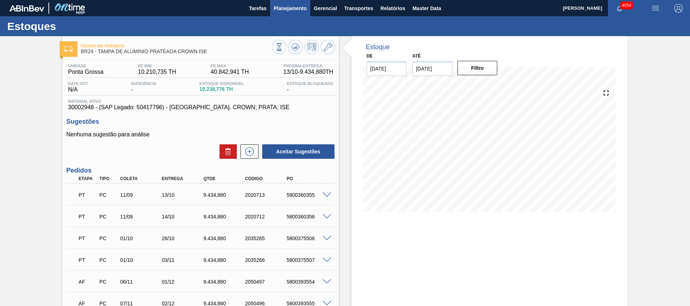
click at [275, 9] on span "Planejamento" at bounding box center [290, 8] width 33 height 9
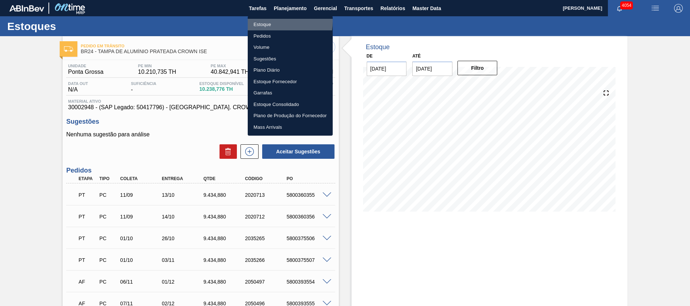
click at [270, 22] on li "Estoque" at bounding box center [290, 25] width 85 height 12
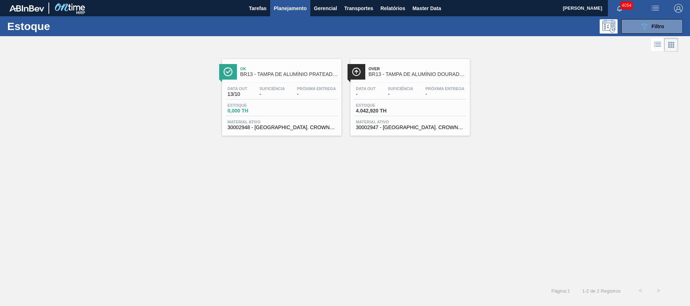
click at [280, 13] on button "Planejamento" at bounding box center [290, 8] width 40 height 16
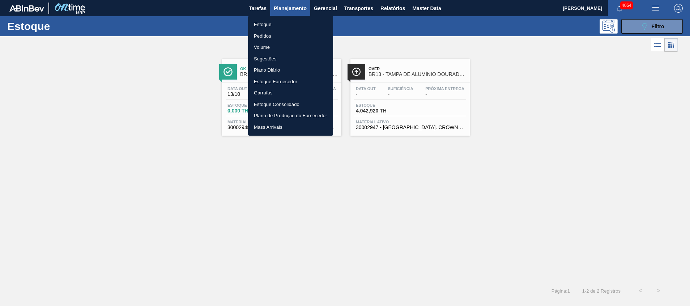
drag, startPoint x: 270, startPoint y: 34, endPoint x: 57, endPoint y: 281, distance: 326.2
click at [270, 34] on li "Pedidos" at bounding box center [290, 36] width 85 height 12
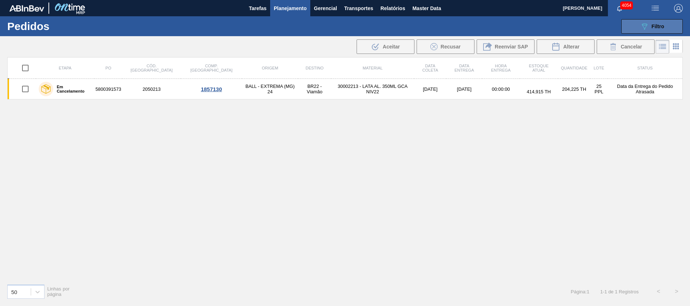
click at [651, 27] on span "Filtro" at bounding box center [657, 26] width 13 height 6
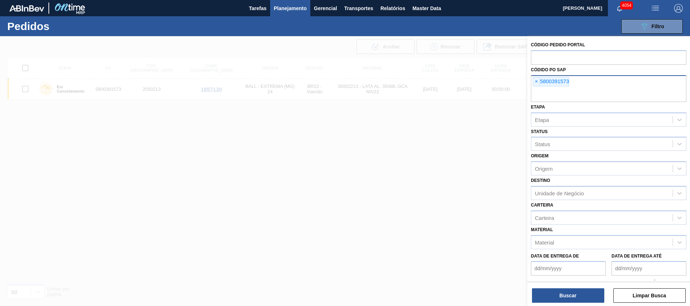
click at [575, 89] on input "text" at bounding box center [608, 95] width 155 height 14
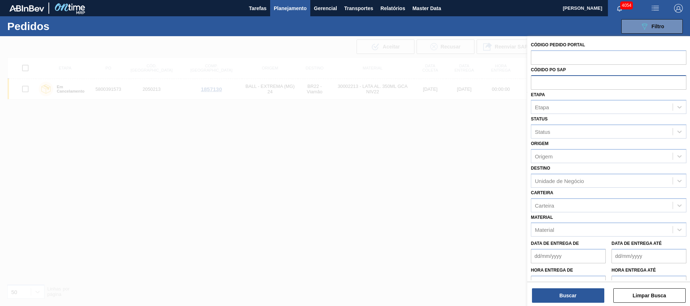
paste input "text"
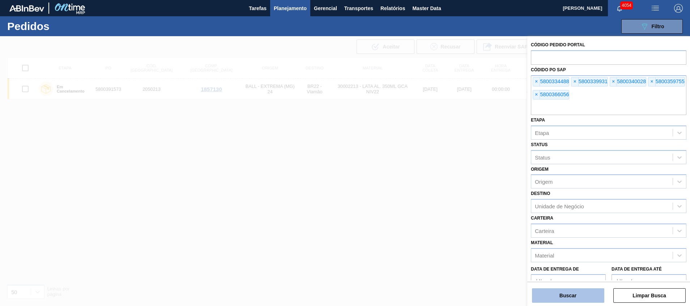
click at [567, 295] on button "Buscar" at bounding box center [568, 295] width 72 height 14
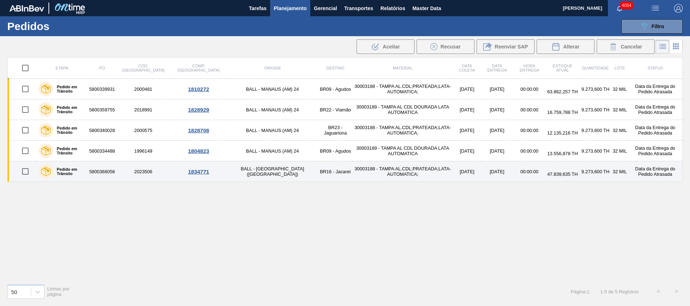
click at [352, 176] on td "30003188 - TAMPA AL.CDL;PRATEADA;LATA-AUTOMATICA;" at bounding box center [402, 171] width 100 height 21
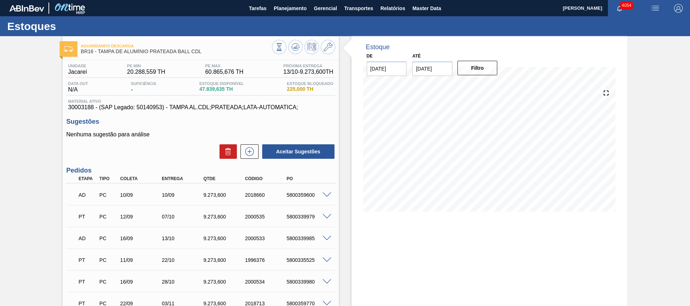
scroll to position [54, 0]
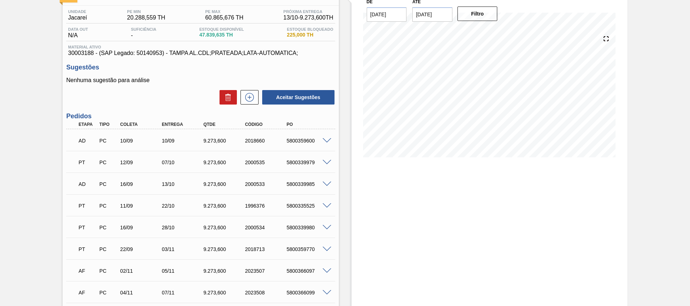
click at [326, 162] on span at bounding box center [326, 162] width 9 height 5
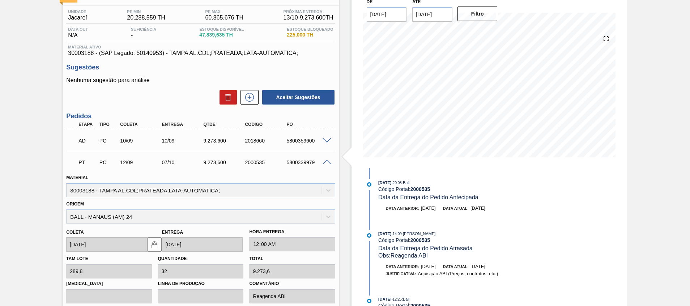
click at [303, 163] on div "5800339979" at bounding box center [307, 162] width 47 height 6
copy div "5800339979"
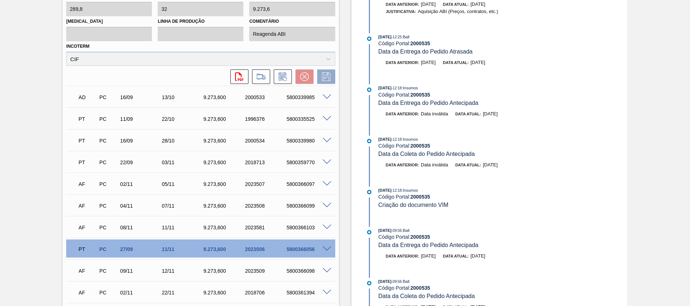
scroll to position [340, 0]
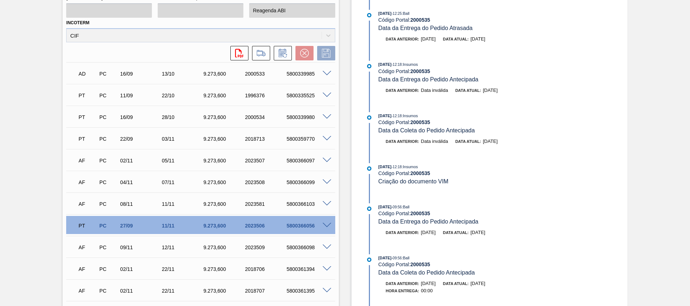
click at [326, 226] on span at bounding box center [326, 225] width 9 height 5
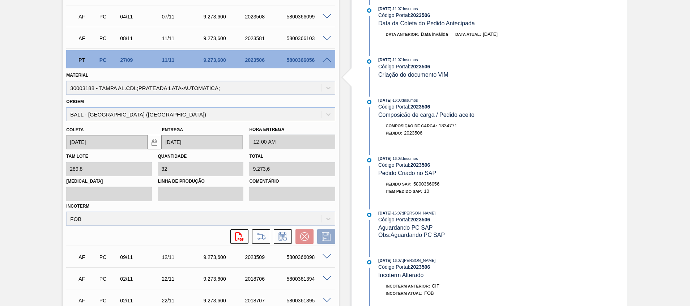
scroll to position [381, 0]
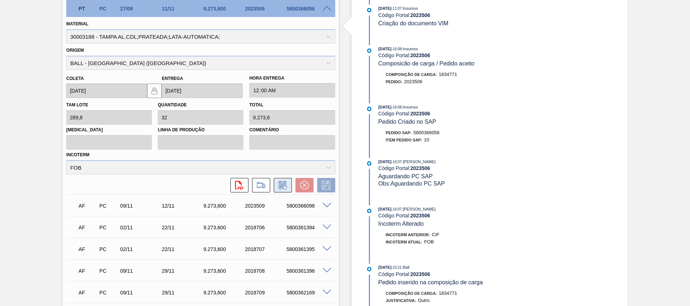
click at [284, 183] on icon at bounding box center [283, 185] width 12 height 9
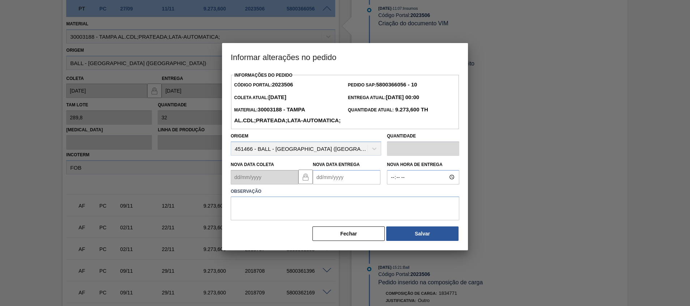
click at [330, 184] on Entrega2023506 "Nova Data Entrega" at bounding box center [347, 177] width 68 height 14
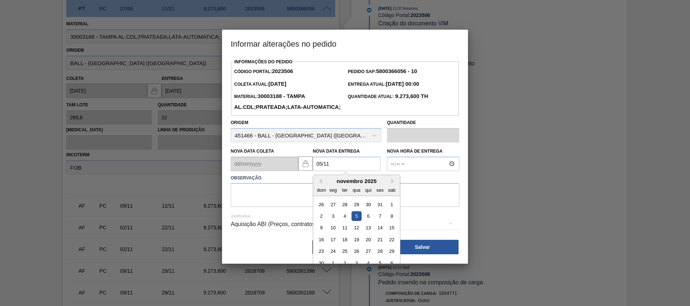
click at [357, 221] on div "5" at bounding box center [356, 216] width 10 height 10
type Entrega2023506 "05/11/2025"
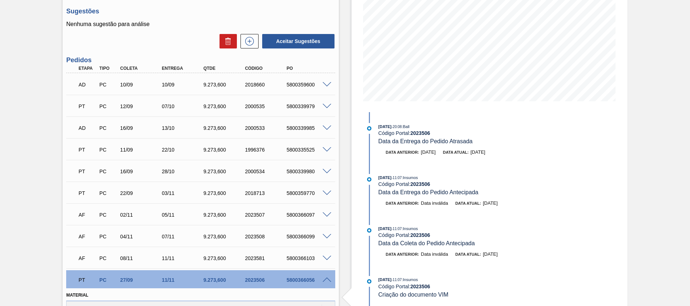
scroll to position [2, 0]
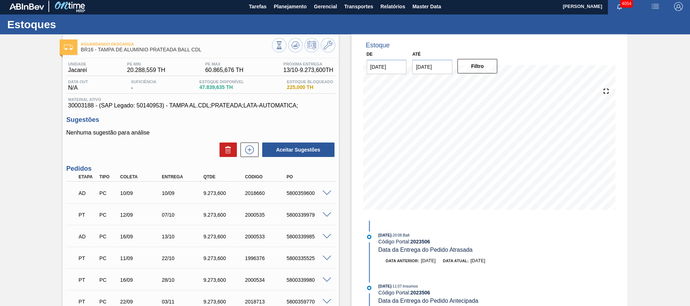
click at [330, 215] on div at bounding box center [328, 213] width 14 height 5
click at [329, 214] on span at bounding box center [326, 214] width 9 height 5
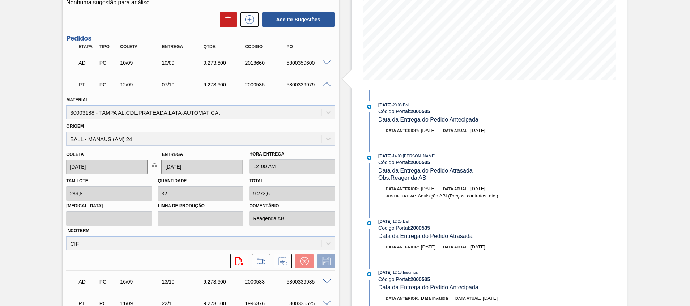
scroll to position [164, 0]
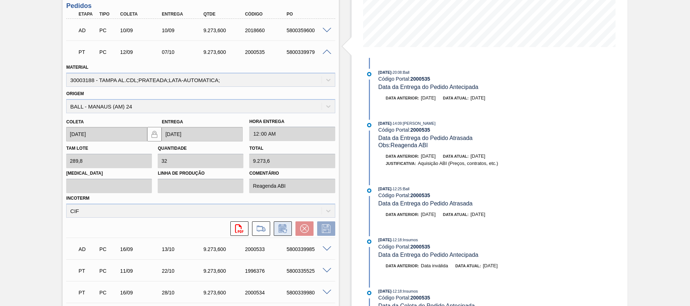
click at [288, 230] on button at bounding box center [283, 228] width 18 height 14
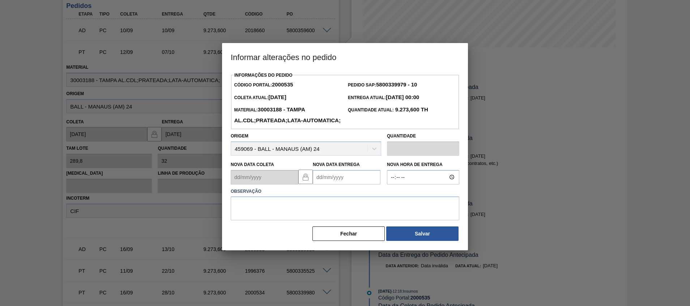
click at [324, 184] on Entrega2000535 "Nova Data Entrega" at bounding box center [347, 177] width 68 height 14
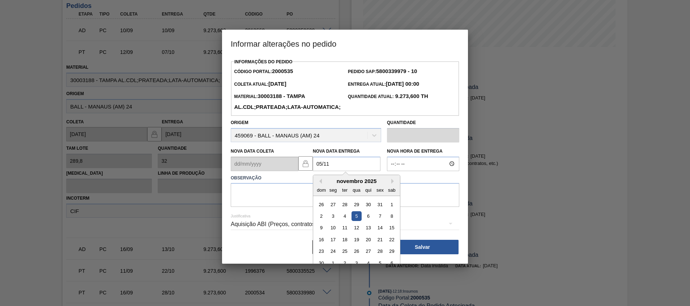
click at [353, 221] on div "5" at bounding box center [356, 216] width 10 height 10
type Entrega2000535 "05/11/2025"
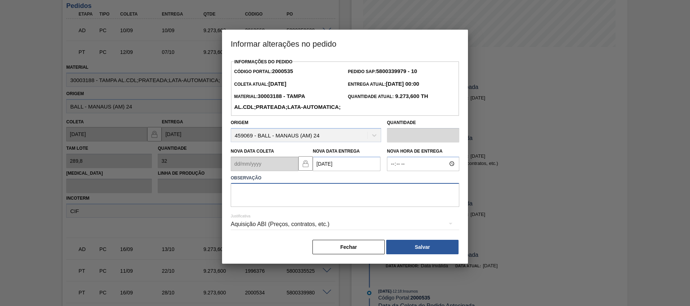
click at [355, 206] on textarea at bounding box center [345, 195] width 228 height 24
type textarea "Ajuste fup"
click at [444, 254] on button "Salvar" at bounding box center [422, 247] width 72 height 14
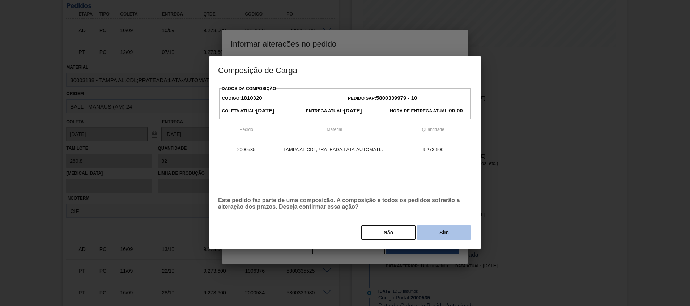
click at [450, 235] on button "Sim" at bounding box center [444, 232] width 54 height 14
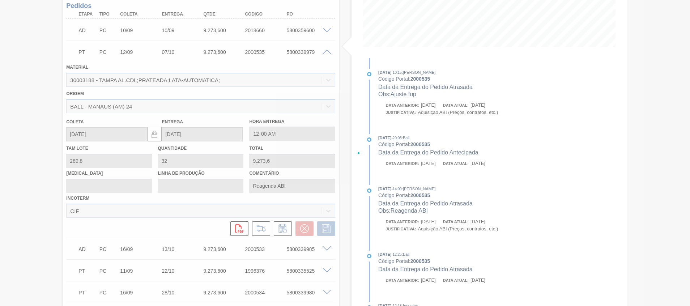
type input "Ajuste fup"
type input "05/11/2025"
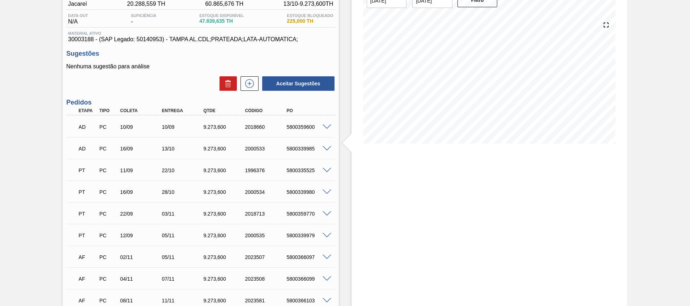
scroll to position [0, 0]
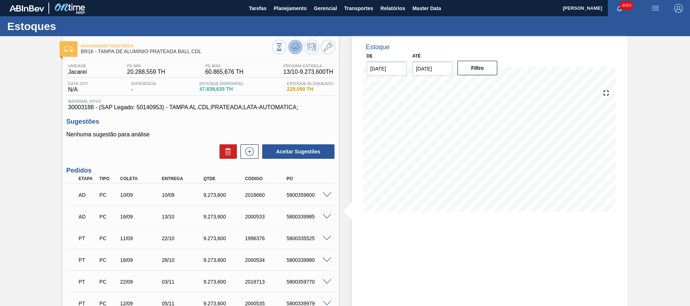
click at [293, 43] on icon at bounding box center [295, 47] width 9 height 9
click at [295, 11] on span "Planejamento" at bounding box center [290, 8] width 33 height 9
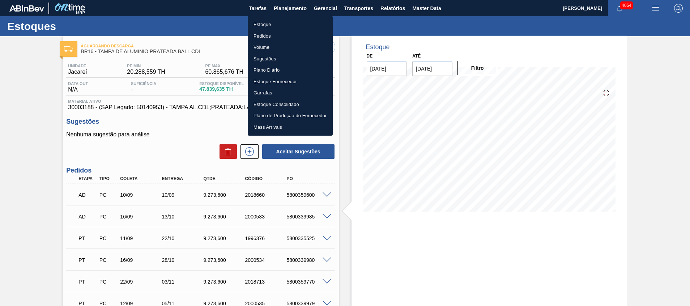
click at [291, 29] on li "Estoque" at bounding box center [290, 25] width 85 height 12
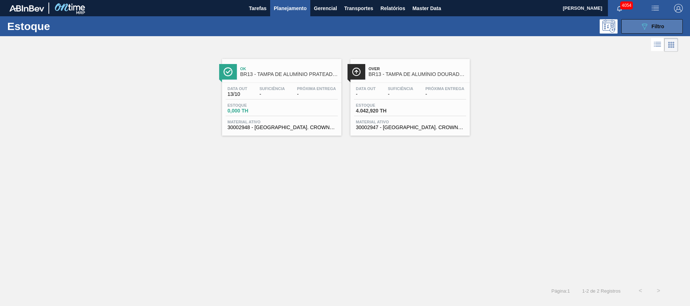
click at [635, 23] on button "089F7B8B-B2A5-4AFE-B5C0-19BA573D28AC Filtro" at bounding box center [651, 26] width 61 height 14
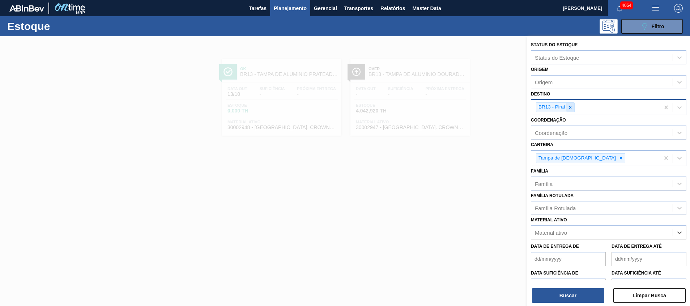
click at [572, 108] on icon at bounding box center [569, 107] width 5 height 5
type ativo "s"
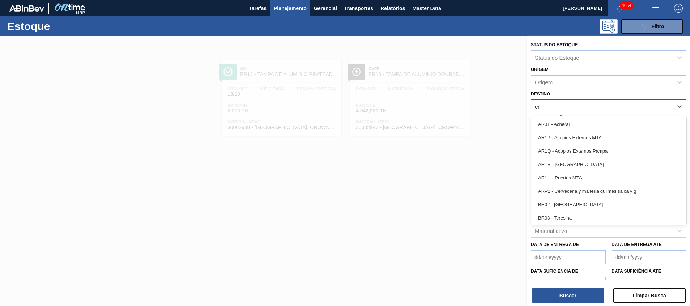
type input "e"
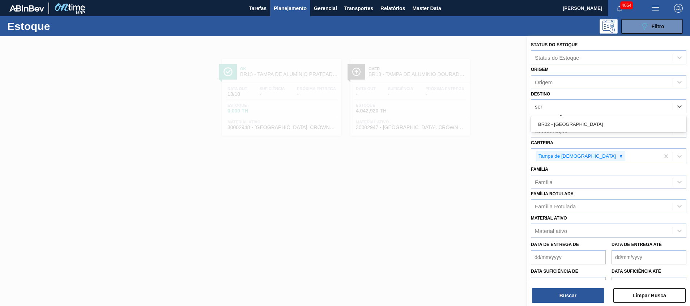
type input "ser"
click at [562, 116] on label "Coordenação" at bounding box center [548, 118] width 35 height 5
click at [535, 128] on input "Coordenação" at bounding box center [535, 131] width 1 height 6
click at [561, 110] on div "Destino" at bounding box center [601, 106] width 141 height 10
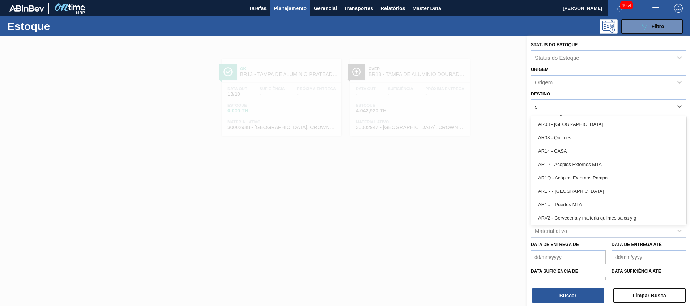
type input "ser"
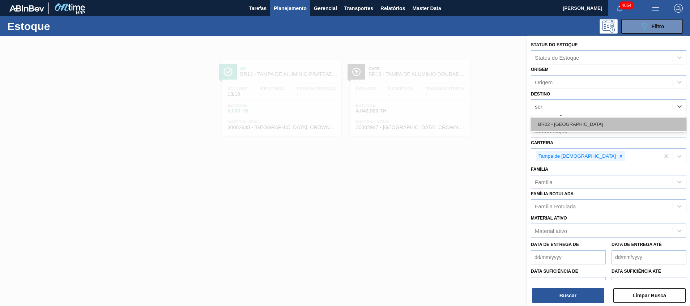
click at [554, 122] on div "BR02 - Sergipe" at bounding box center [608, 123] width 155 height 13
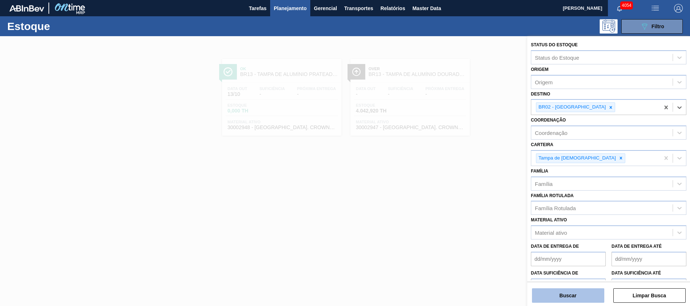
click at [537, 302] on button "Buscar" at bounding box center [568, 295] width 72 height 14
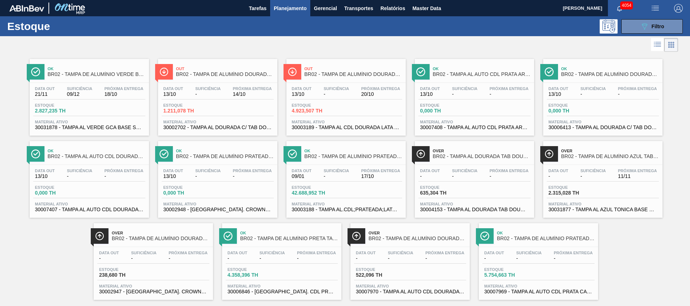
scroll to position [12, 0]
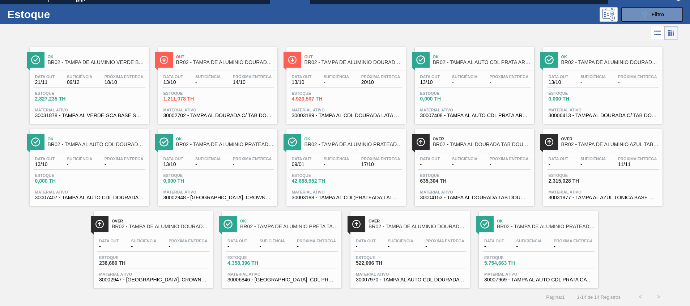
drag, startPoint x: 360, startPoint y: 188, endPoint x: 354, endPoint y: 132, distance: 57.1
click at [360, 188] on div "Data out 09/01 Suficiência - Próxima Entrega 17/10 Estoque 42.688,952 TH Materi…" at bounding box center [345, 177] width 119 height 49
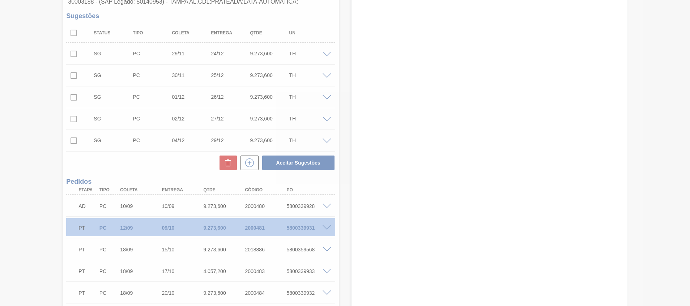
scroll to position [112, 0]
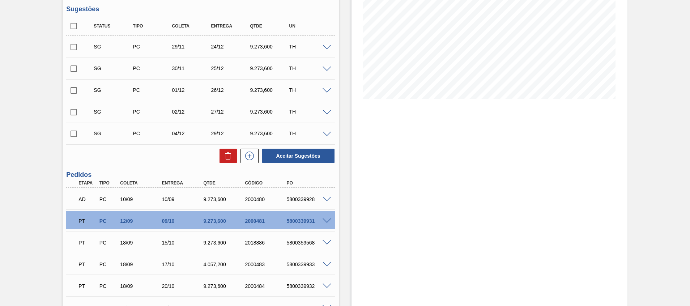
click at [325, 219] on span at bounding box center [326, 220] width 9 height 5
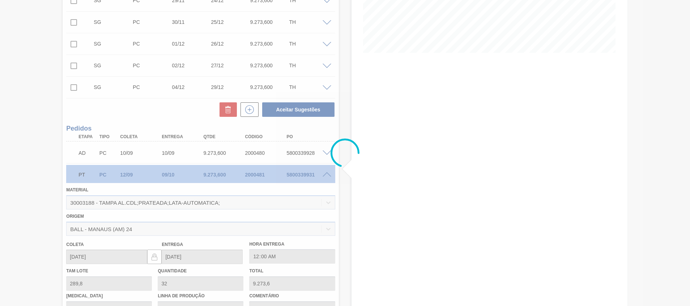
scroll to position [156, 0]
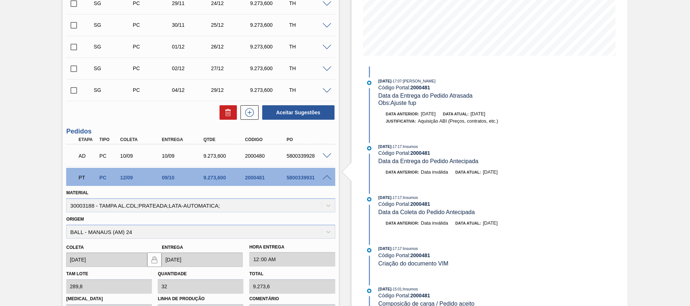
click at [296, 175] on div "5800339931" at bounding box center [307, 178] width 47 height 6
copy div "5800339931"
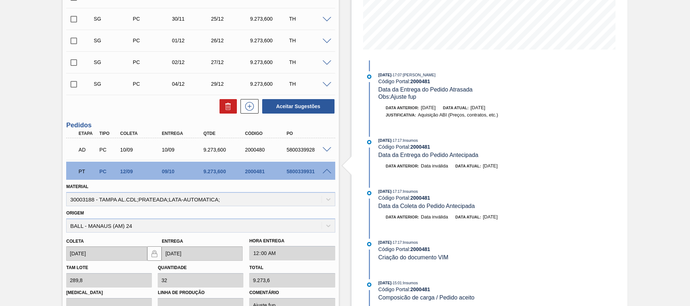
scroll to position [160, 0]
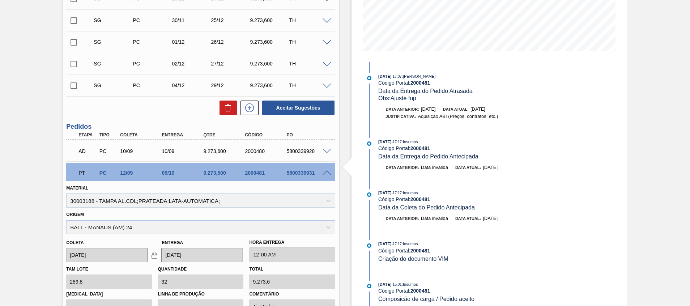
click at [322, 176] on div "PT PC 12/09 09/10 9.273,600 2000481 5800339931" at bounding box center [198, 172] width 249 height 14
click at [323, 170] on span at bounding box center [326, 172] width 9 height 5
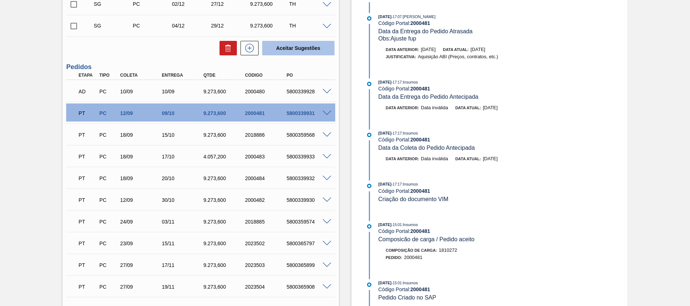
scroll to position [163, 0]
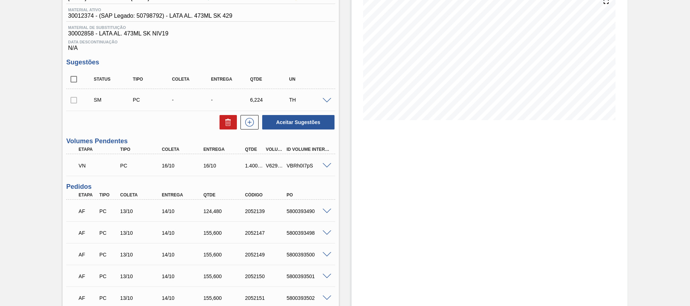
scroll to position [108, 0]
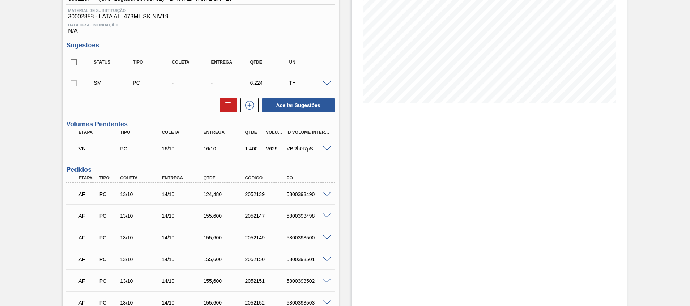
click at [325, 147] on span at bounding box center [326, 148] width 9 height 5
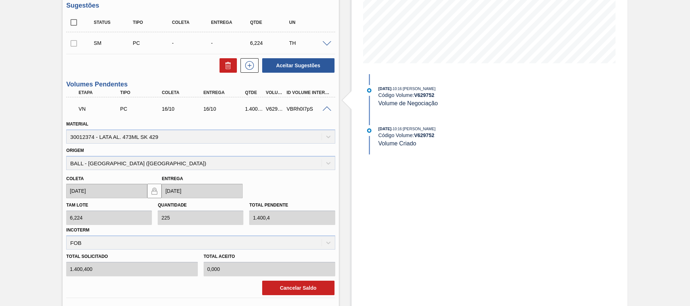
scroll to position [163, 0]
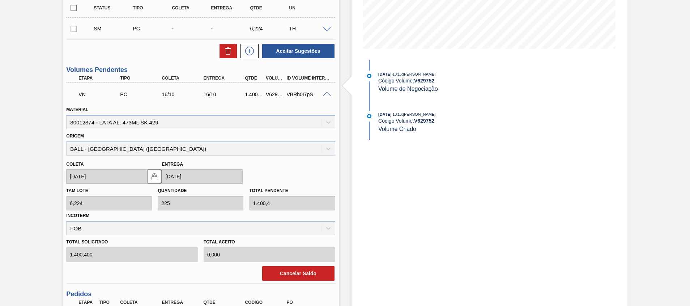
click at [153, 201] on div "Tam lote 6,224 Quantidade 225 Total pendente 1.400,4 Incoterm FOB" at bounding box center [200, 209] width 274 height 51
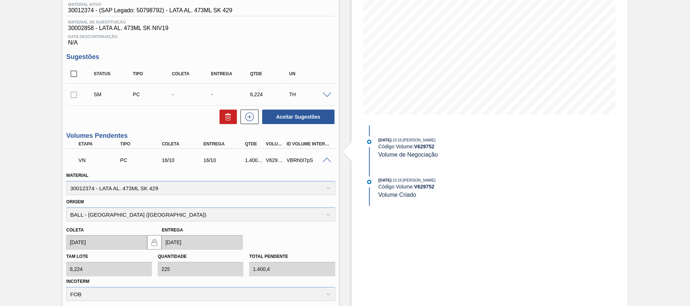
scroll to position [0, 0]
